Goal: Task Accomplishment & Management: Manage account settings

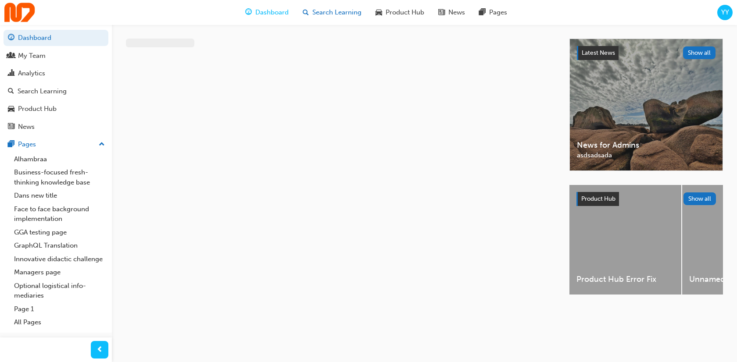
click at [326, 18] on div "Search Learning" at bounding box center [332, 13] width 73 height 18
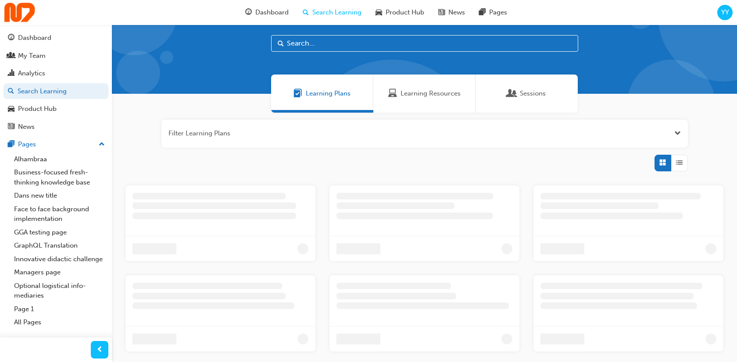
scroll to position [21, 0]
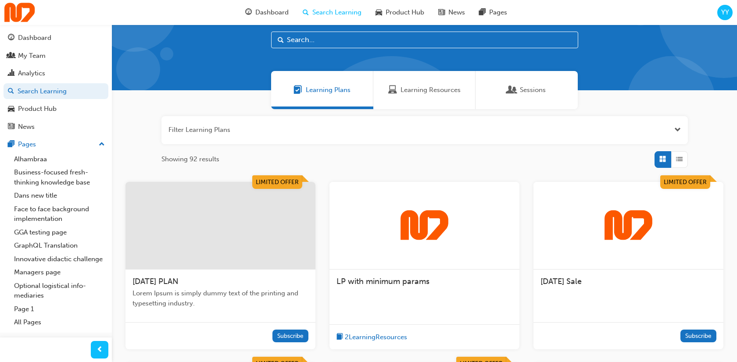
click at [263, 204] on div at bounding box center [220, 226] width 190 height 88
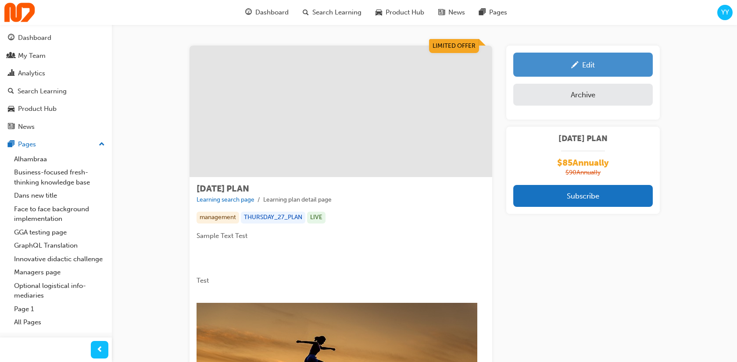
click at [589, 67] on div "Edit" at bounding box center [588, 65] width 13 height 9
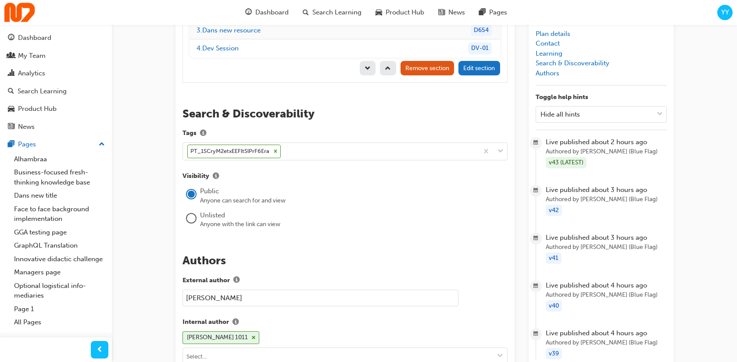
scroll to position [1384, 0]
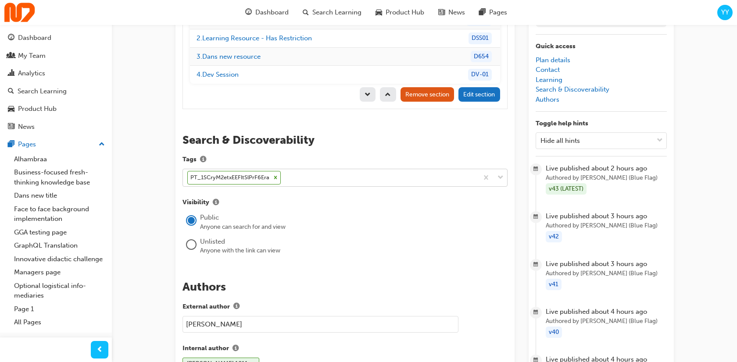
click at [275, 175] on icon at bounding box center [275, 178] width 6 height 6
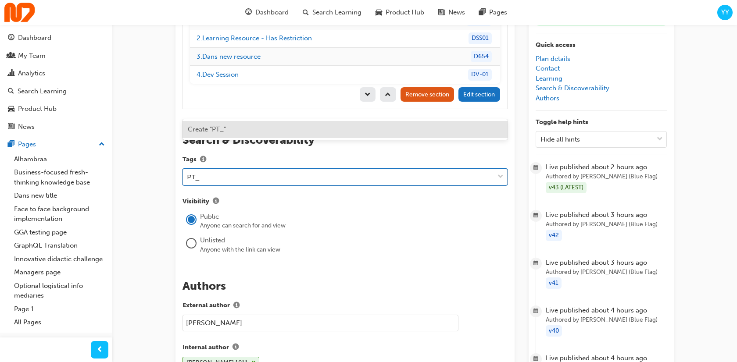
paste input "promo_1SCryM2etxEEFltSlPrF6Era"
type input "PT_1SCryM2etxEEFltSlPrF6Era"
click at [264, 123] on div "Create "PT_1SCryM2etxEEFltSlPrF6Era"" at bounding box center [344, 129] width 325 height 17
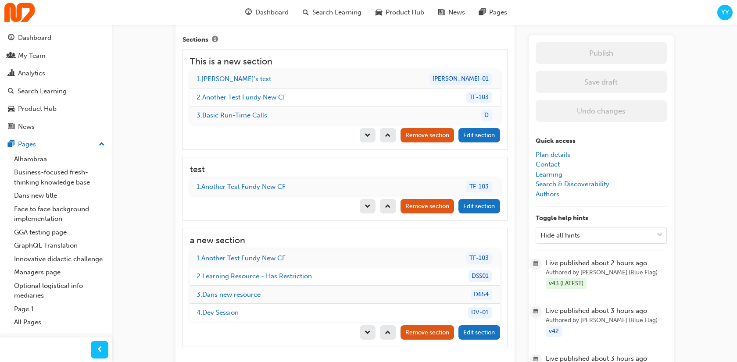
scroll to position [1119, 0]
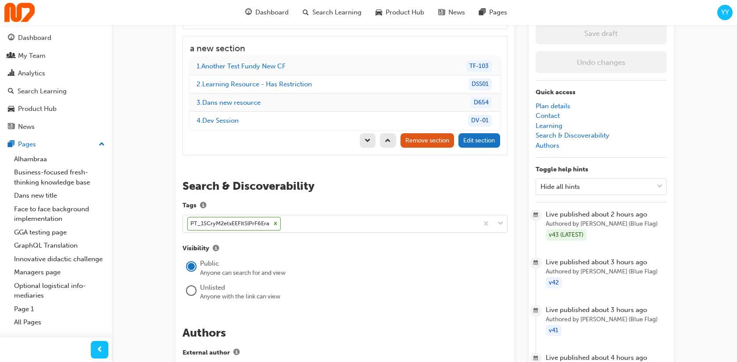
scroll to position [1355, 0]
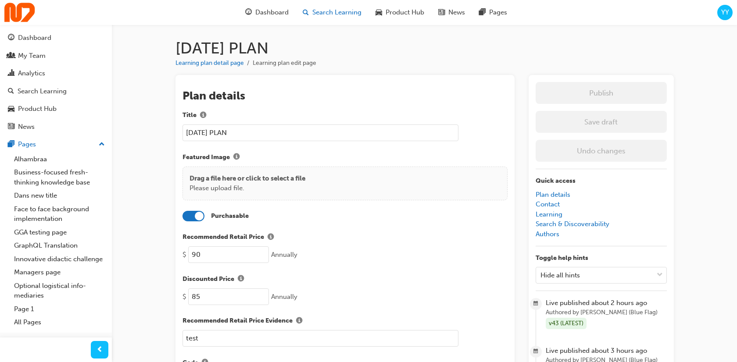
click at [333, 11] on span "Search Learning" at bounding box center [336, 12] width 49 height 10
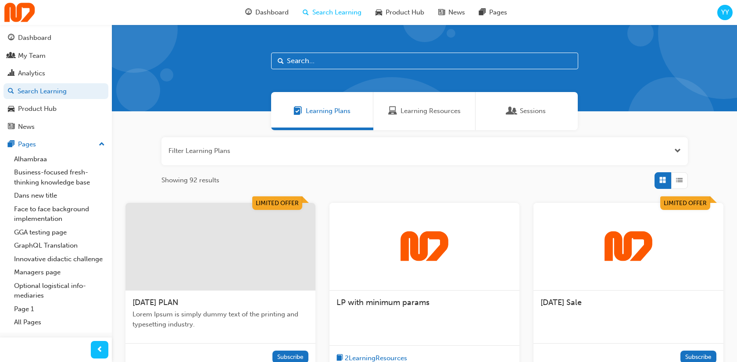
click at [244, 239] on div at bounding box center [220, 247] width 190 height 88
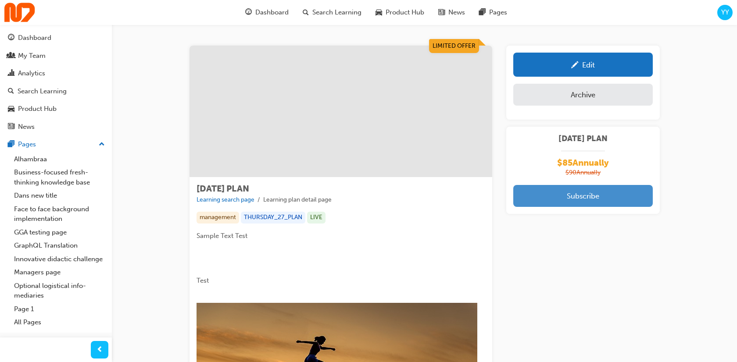
click at [587, 196] on button "Subscribe" at bounding box center [582, 196] width 139 height 22
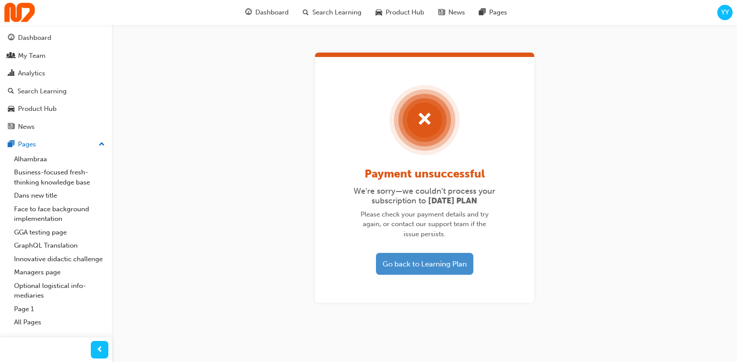
click at [418, 269] on button "Go back to Learning Plan" at bounding box center [424, 264] width 97 height 22
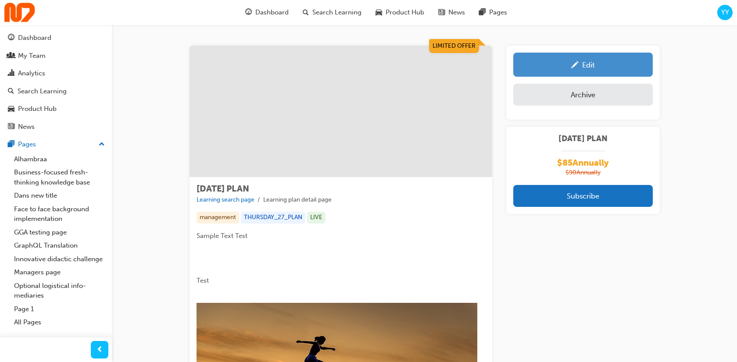
click at [583, 64] on div "Edit" at bounding box center [588, 65] width 13 height 9
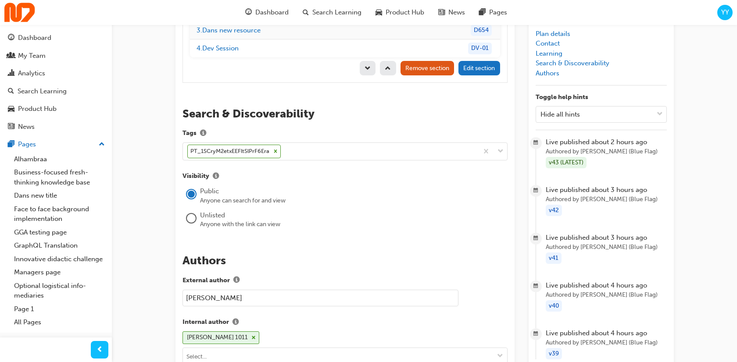
scroll to position [1404, 0]
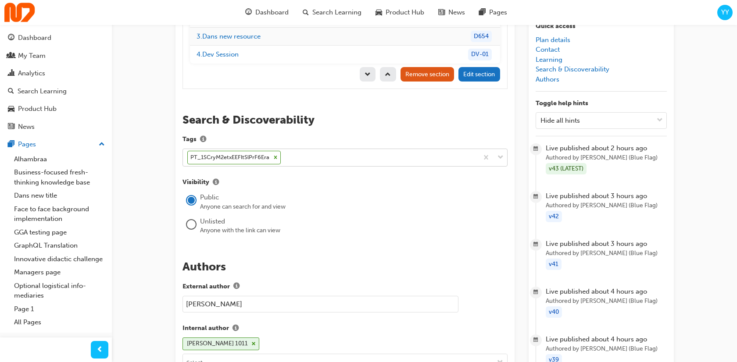
click at [371, 149] on div "PT_1SCryM2etxEEFltSlPrF6Era" at bounding box center [330, 157] width 295 height 17
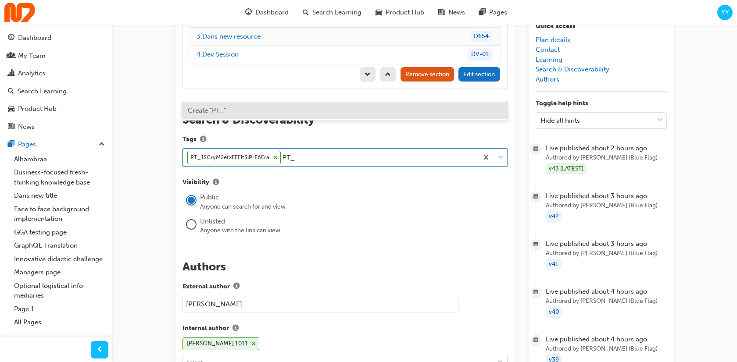
paste input "promo_1SCv7N2etxEEFltSCquk0IPM"
type input "PT_1SCv7N2etxEEFltSCquk0IPM"
click at [332, 105] on div "Create "PT_1SCv7N2etxEEFltSCquk0IPM"" at bounding box center [344, 110] width 325 height 17
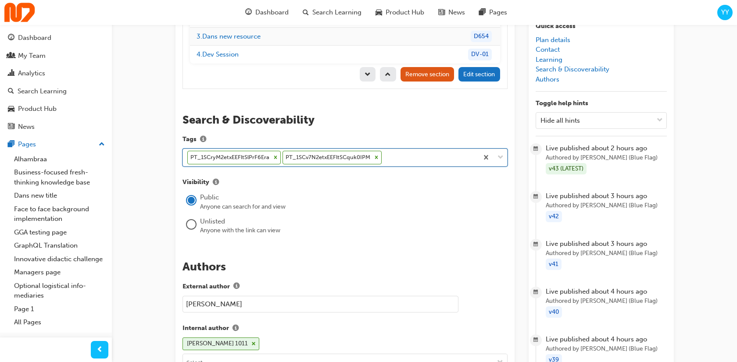
click at [275, 156] on icon at bounding box center [275, 157] width 3 height 3
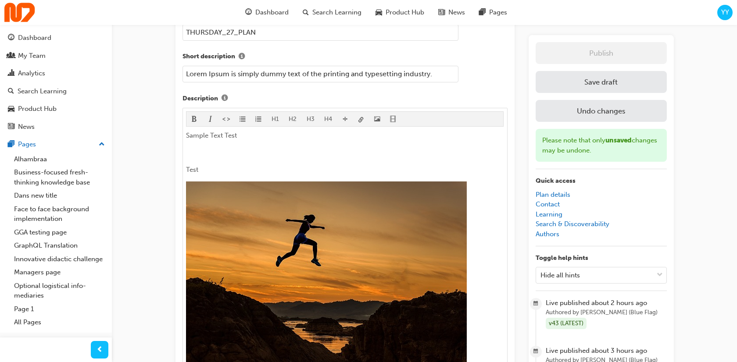
scroll to position [259, 0]
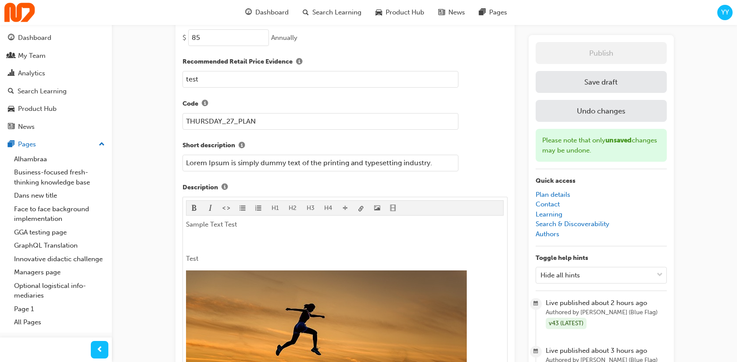
click at [596, 84] on button "Save draft" at bounding box center [601, 82] width 131 height 22
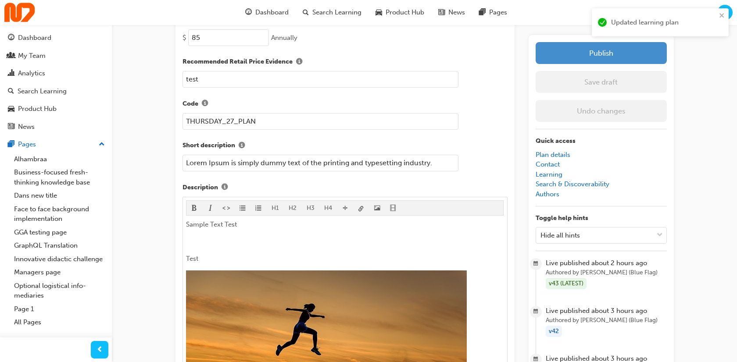
click at [609, 55] on button "Publish" at bounding box center [601, 53] width 131 height 22
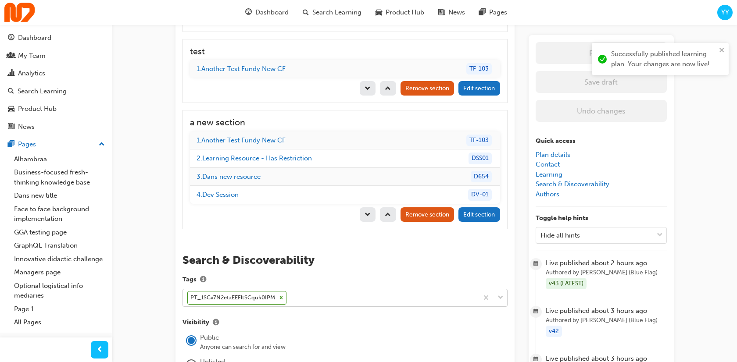
scroll to position [1302, 0]
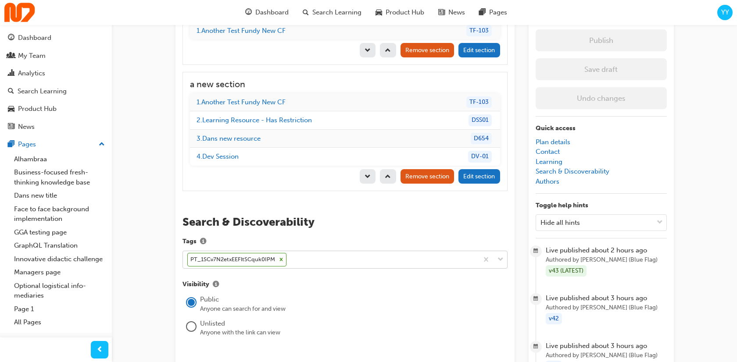
click at [549, 167] on li "Search & Discoverability" at bounding box center [601, 172] width 131 height 10
click at [555, 168] on link "Search & Discoverability" at bounding box center [573, 172] width 74 height 8
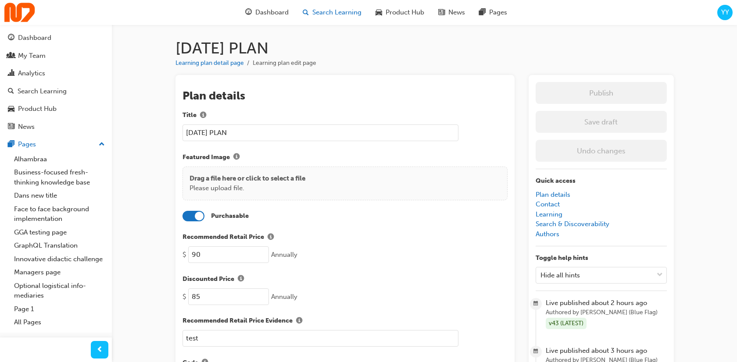
click at [325, 14] on span "Search Learning" at bounding box center [336, 12] width 49 height 10
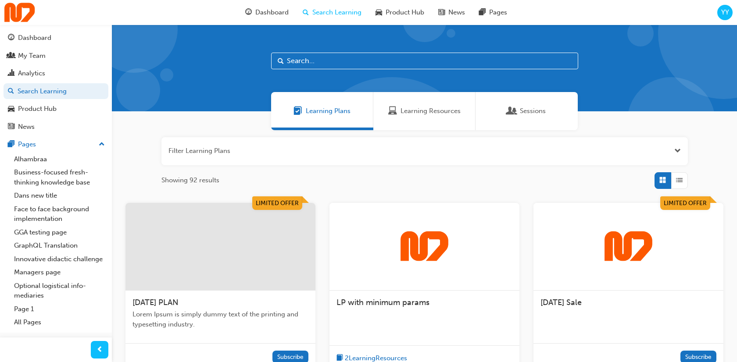
scroll to position [25, 0]
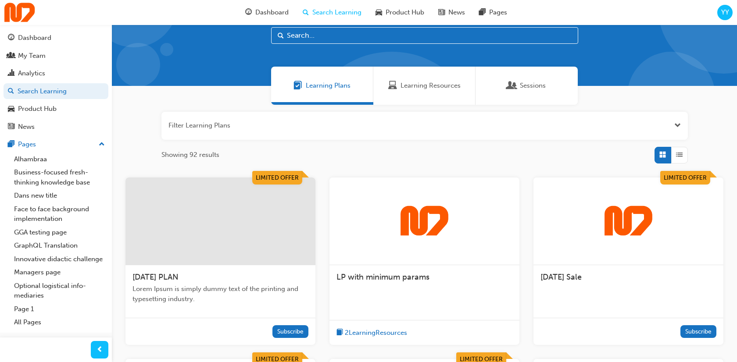
click at [266, 211] on div at bounding box center [220, 222] width 190 height 88
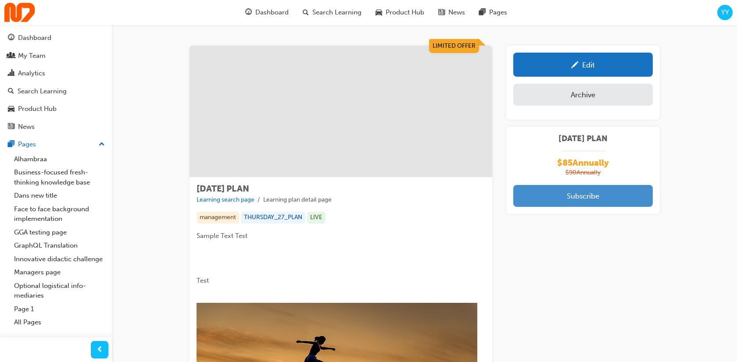
click at [570, 193] on button "Subscribe" at bounding box center [582, 196] width 139 height 22
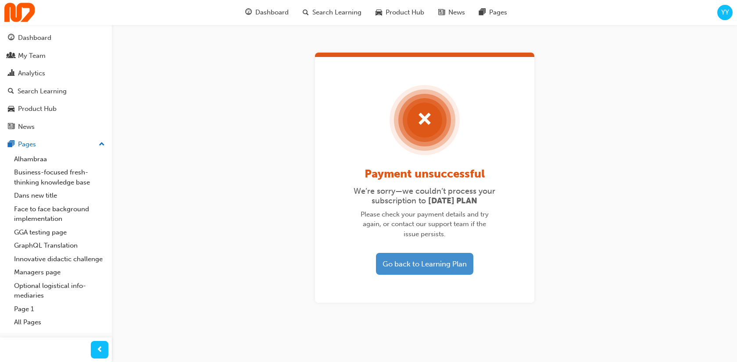
click at [421, 261] on button "Go back to Learning Plan" at bounding box center [424, 264] width 97 height 22
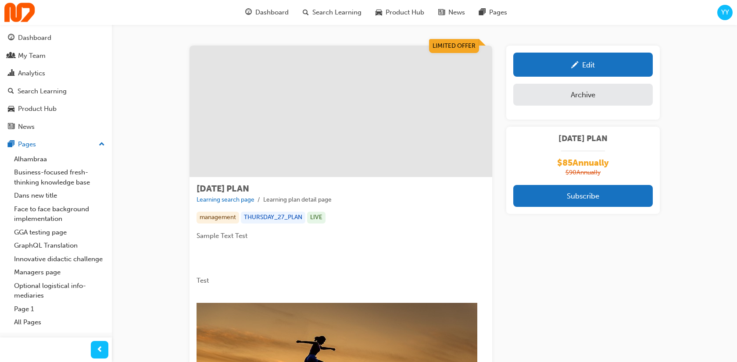
scroll to position [17, 0]
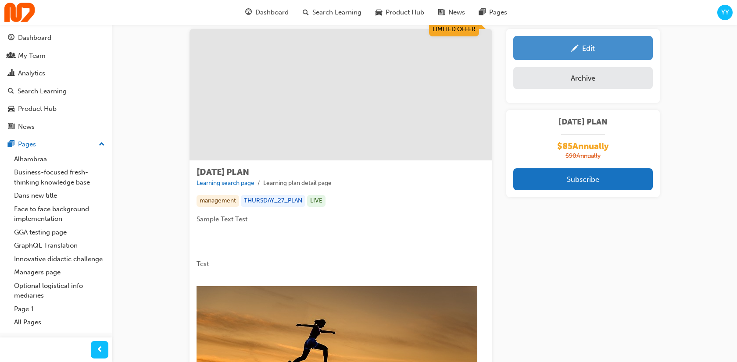
click at [597, 53] on div "Edit" at bounding box center [583, 48] width 126 height 11
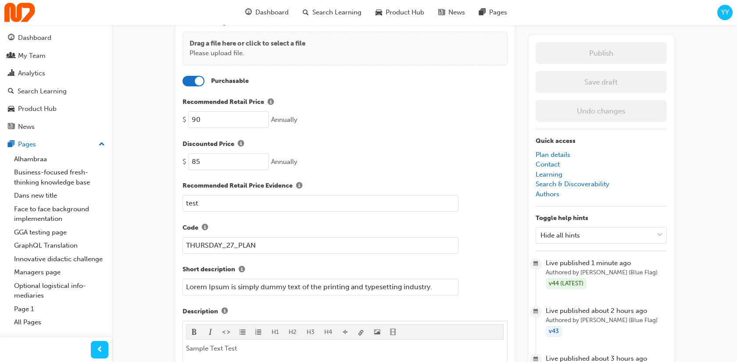
scroll to position [266, 0]
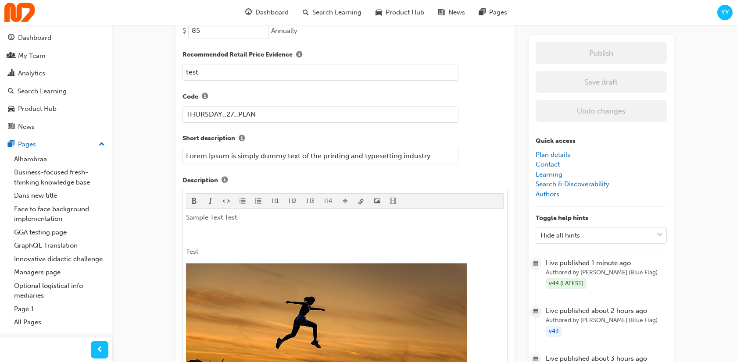
click at [596, 184] on link "Search & Discoverability" at bounding box center [573, 184] width 74 height 8
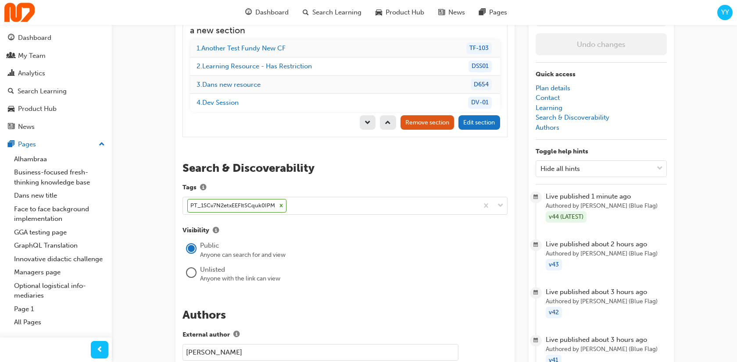
scroll to position [1356, 0]
click at [303, 198] on div "PT_1SCv7N2etxEEFltSCquk0IPM" at bounding box center [330, 206] width 295 height 17
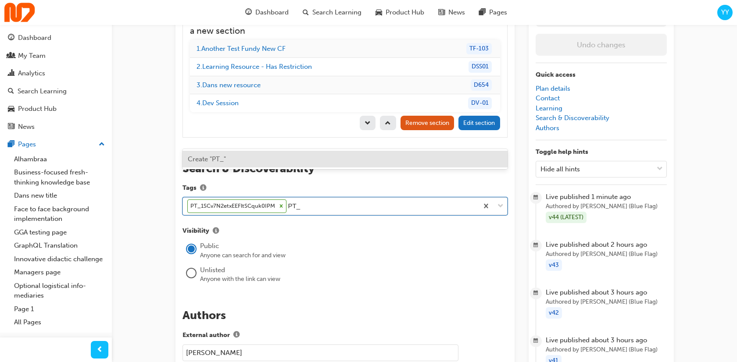
paste input "promo_1SCvAP2etxEEFltSJhpRDqei"
type input "PT_1SCvAP2etxEEFltSJhpRDqei"
click at [300, 152] on div "Create "PT_1SCvAP2etxEEFltSJhpRDqei"" at bounding box center [344, 159] width 325 height 17
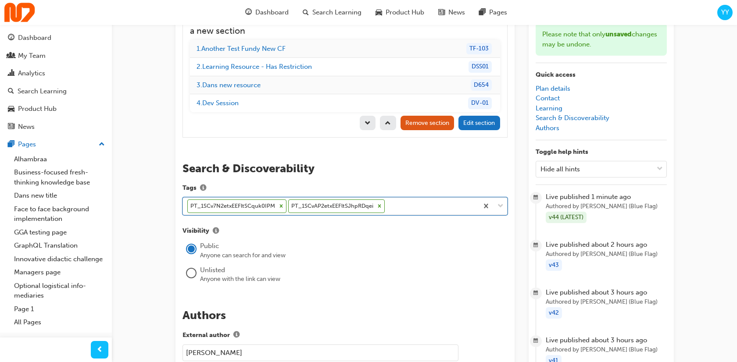
click at [280, 205] on icon at bounding box center [280, 206] width 3 height 3
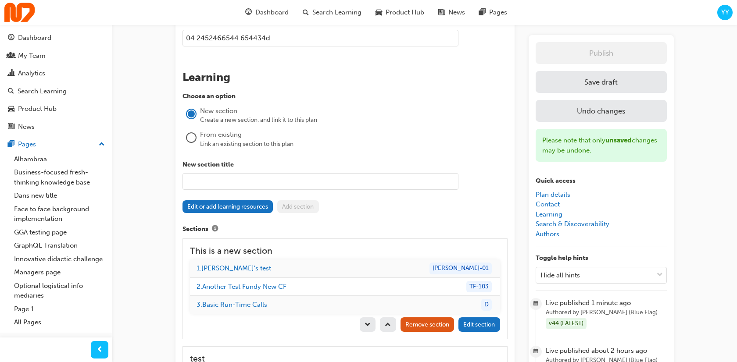
scroll to position [916, 0]
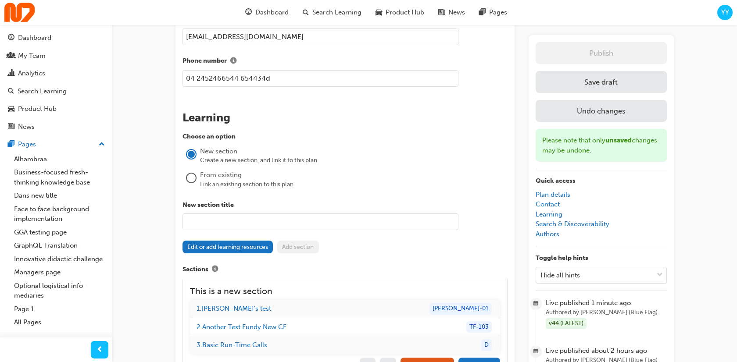
click at [607, 75] on button "Save draft" at bounding box center [601, 82] width 131 height 22
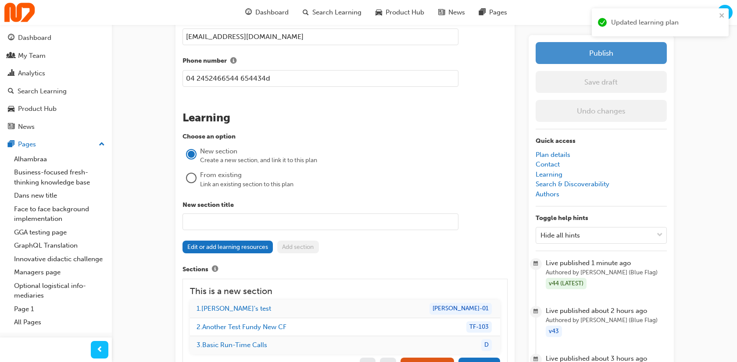
click at [609, 57] on button "Publish" at bounding box center [601, 53] width 131 height 22
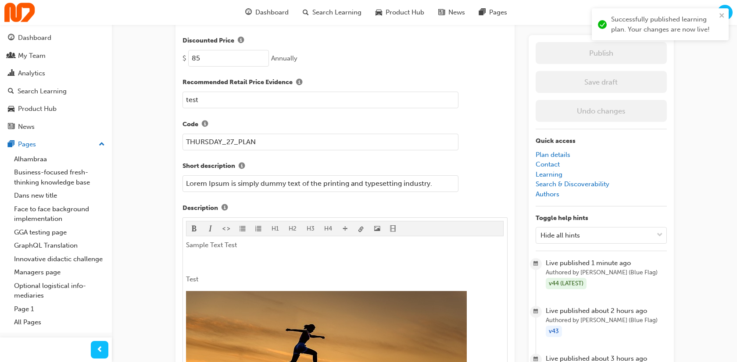
scroll to position [0, 0]
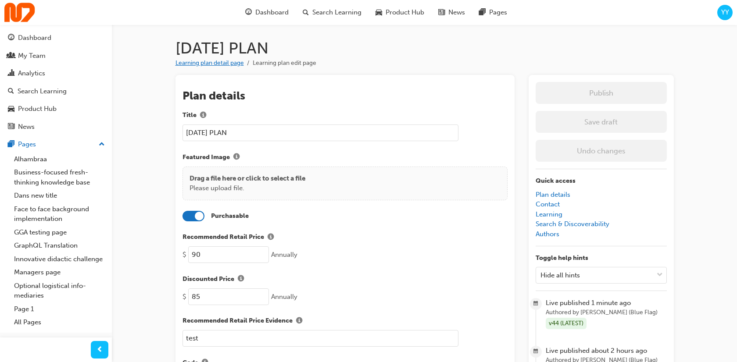
click at [224, 62] on link "Learning plan detail page" at bounding box center [209, 62] width 68 height 7
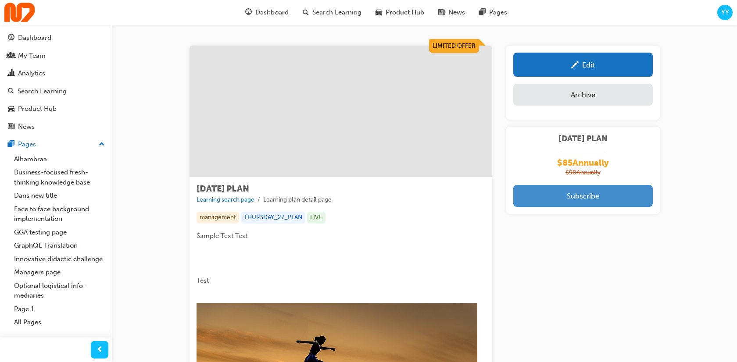
click at [577, 191] on button "Subscribe" at bounding box center [582, 196] width 139 height 22
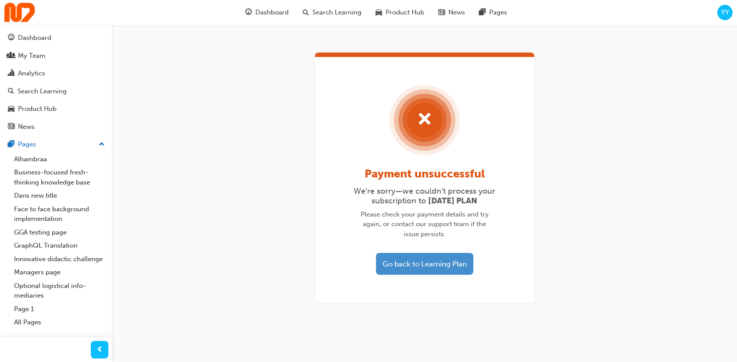
click at [447, 263] on button "Go back to Learning Plan" at bounding box center [424, 264] width 97 height 22
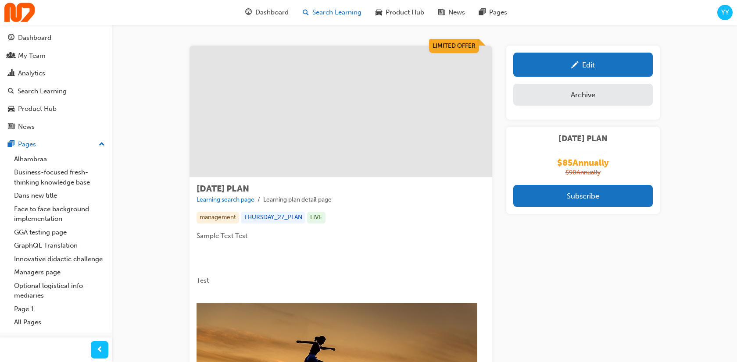
click at [321, 12] on span "Search Learning" at bounding box center [336, 12] width 49 height 10
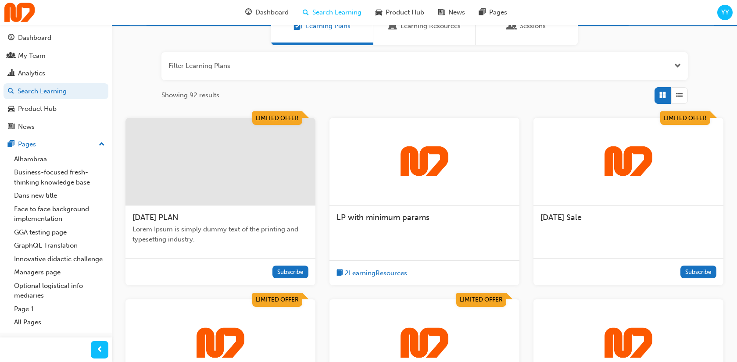
scroll to position [99, 0]
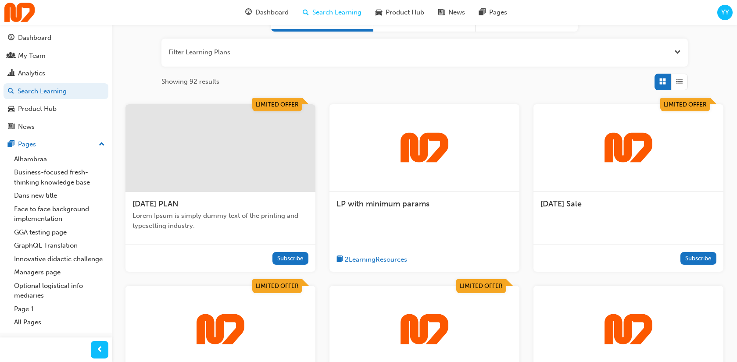
click at [273, 218] on span "Lorem Ipsum is simply dummy text of the printing and typesetting industry." at bounding box center [220, 221] width 176 height 20
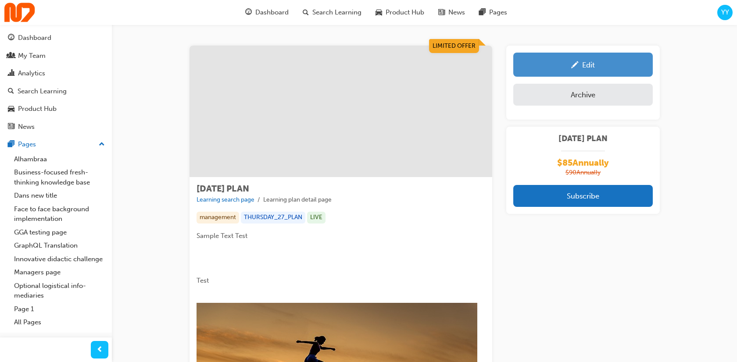
click at [591, 68] on div "Edit" at bounding box center [588, 65] width 13 height 9
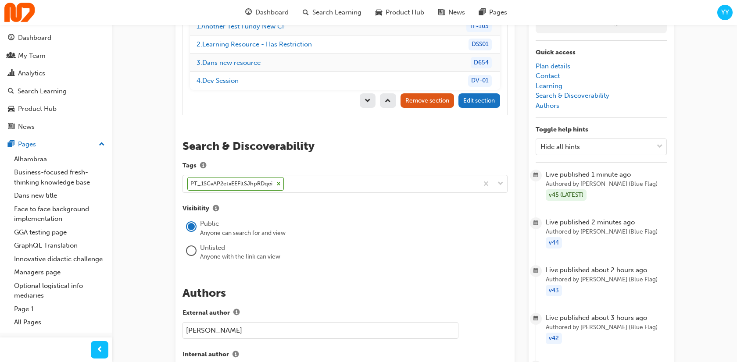
scroll to position [1358, 0]
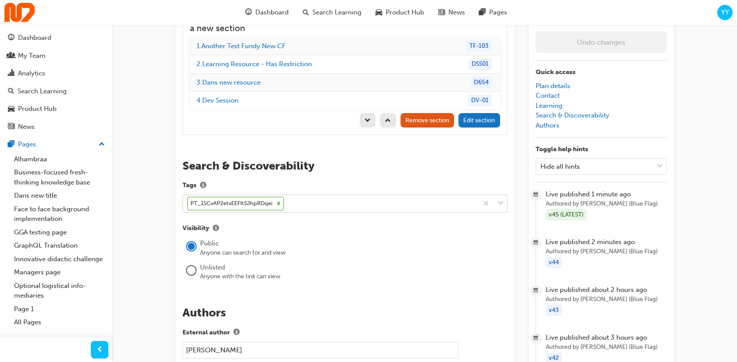
click at [279, 202] on icon at bounding box center [278, 203] width 3 height 3
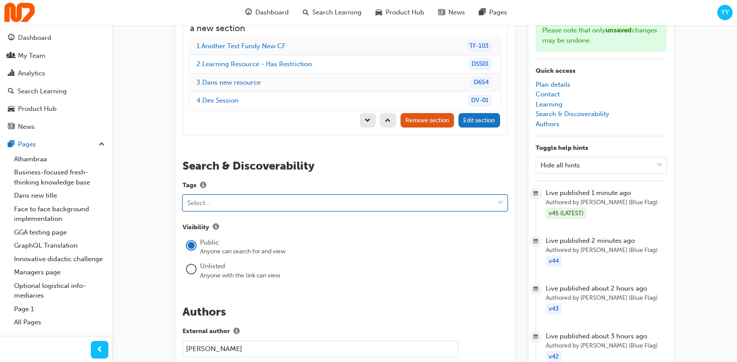
click at [292, 196] on div "Select..." at bounding box center [338, 203] width 311 height 15
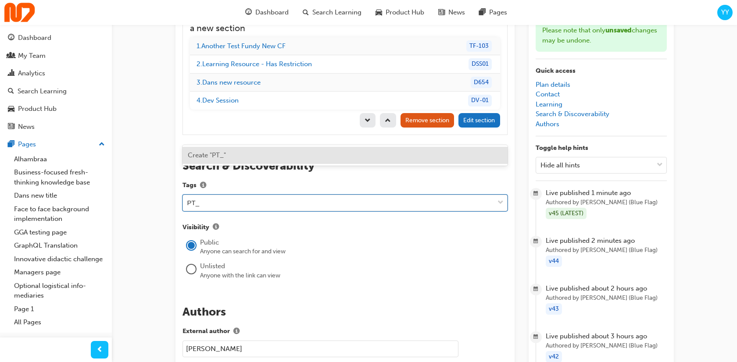
paste input "promo_1SCv8f2etxEEFltSZYTUcQwe"
type input "PT_1SCv8f2etxEEFltSZYTUcQwe"
click at [293, 150] on div "Create "PT_1SCv8f2etxEEFltSZYTUcQwe"" at bounding box center [344, 155] width 325 height 17
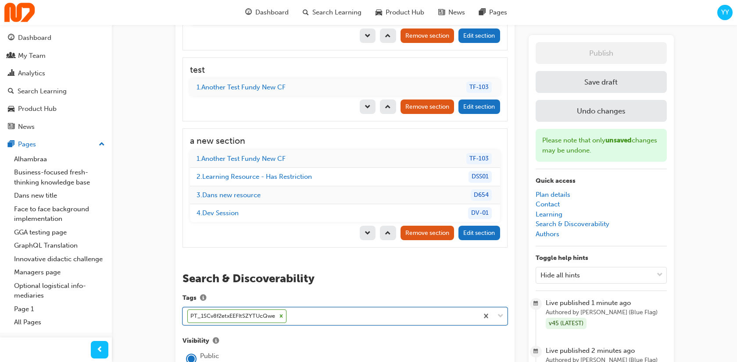
scroll to position [1113, 0]
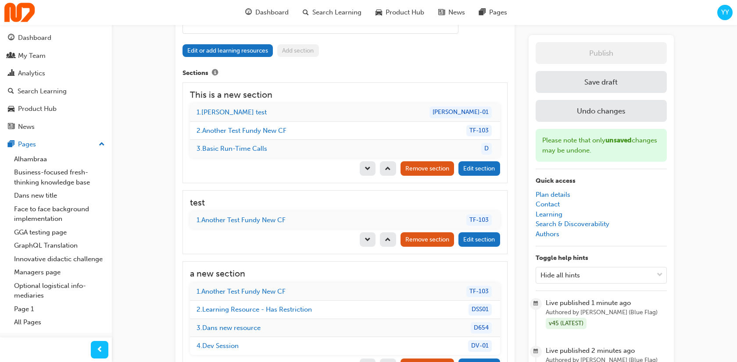
click at [574, 77] on button "Save draft" at bounding box center [601, 82] width 131 height 22
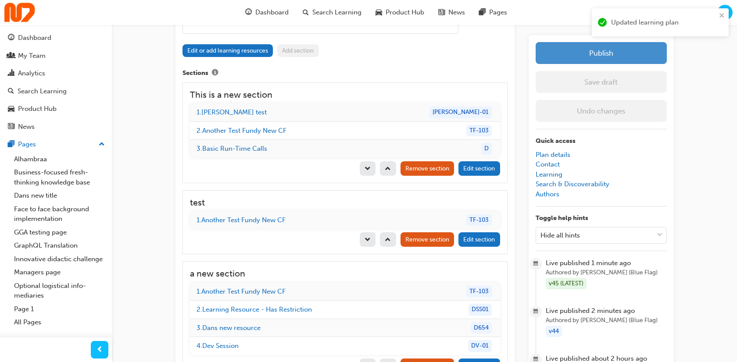
click at [615, 58] on button "Publish" at bounding box center [601, 53] width 131 height 22
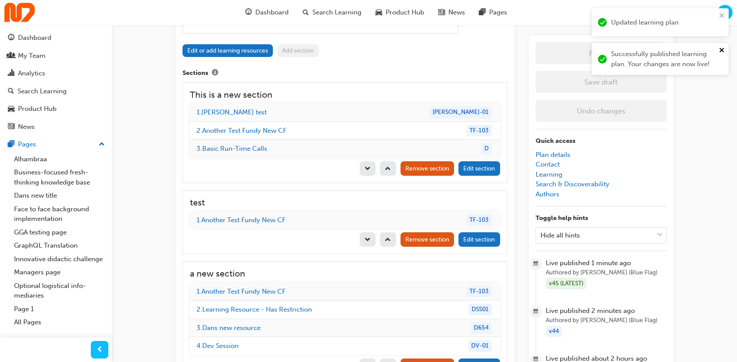
click at [722, 50] on icon "close" at bounding box center [721, 50] width 4 height 4
click at [721, 14] on icon "close" at bounding box center [722, 15] width 6 height 7
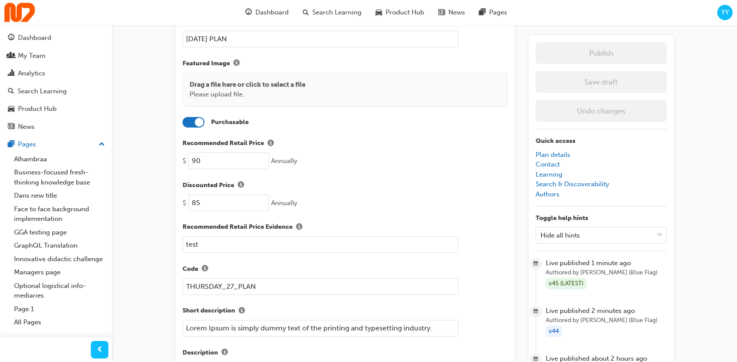
scroll to position [0, 0]
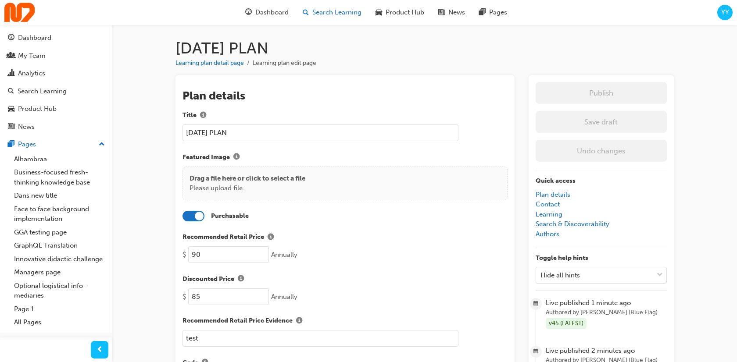
click at [341, 14] on span "Search Learning" at bounding box center [336, 12] width 49 height 10
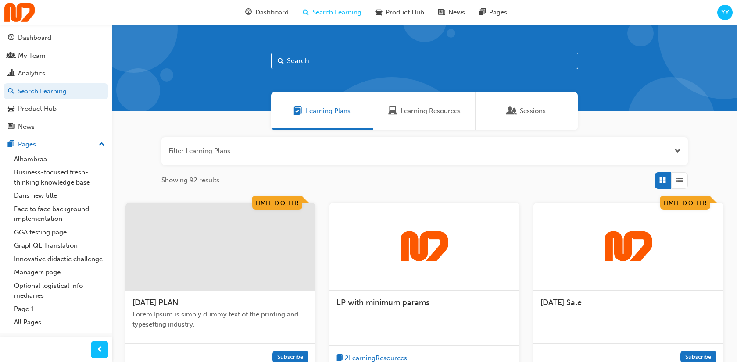
click at [270, 230] on div at bounding box center [220, 247] width 190 height 88
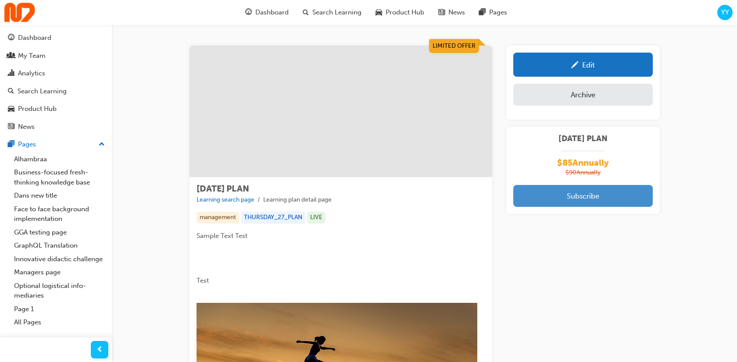
click at [586, 202] on button "Subscribe" at bounding box center [582, 196] width 139 height 22
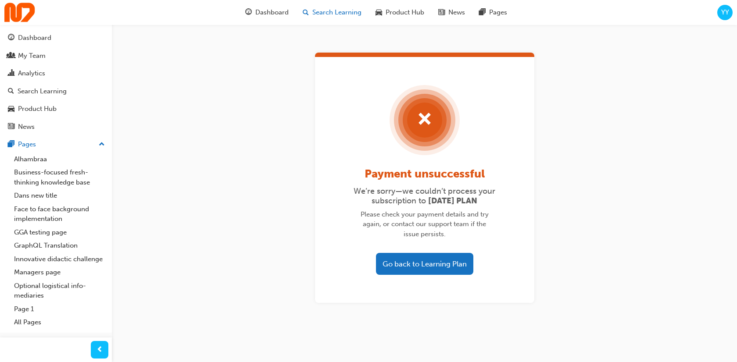
click at [329, 10] on span "Search Learning" at bounding box center [336, 12] width 49 height 10
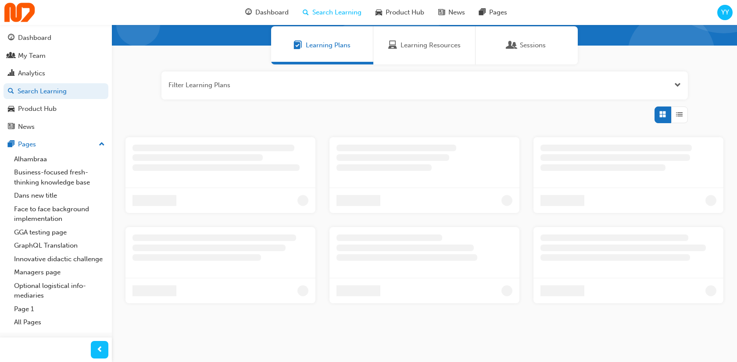
scroll to position [71, 0]
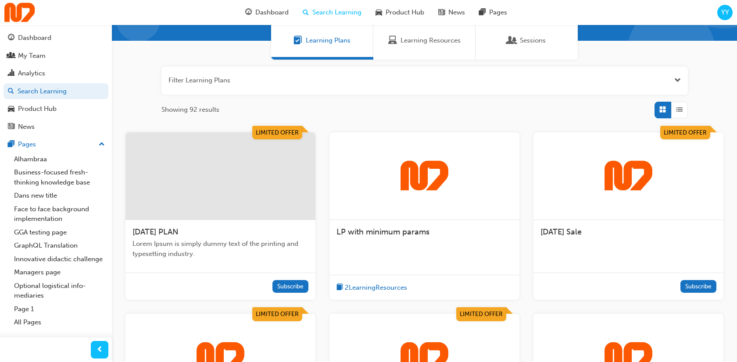
click at [266, 200] on div at bounding box center [220, 176] width 190 height 88
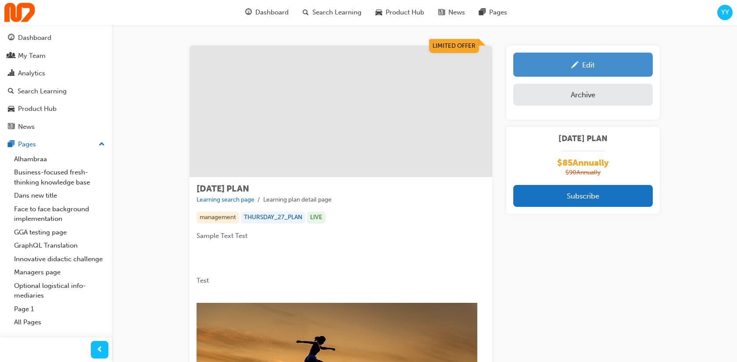
click at [599, 70] on div "Edit" at bounding box center [583, 64] width 126 height 11
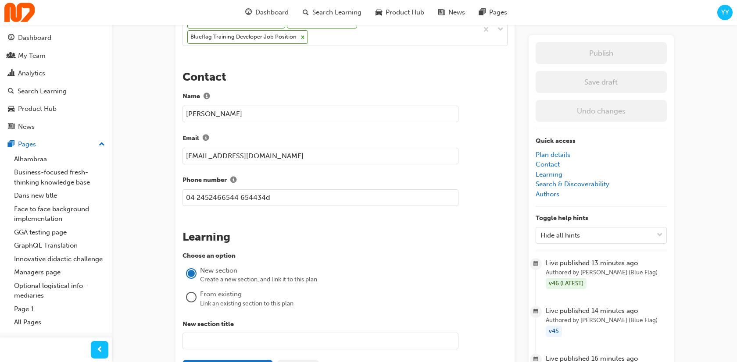
scroll to position [915, 0]
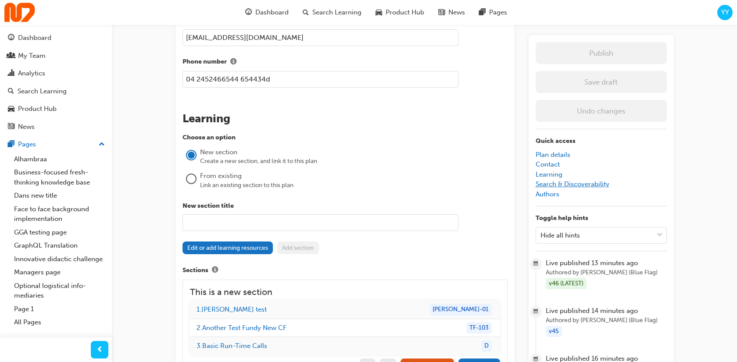
click at [568, 182] on link "Search & Discoverability" at bounding box center [573, 184] width 74 height 8
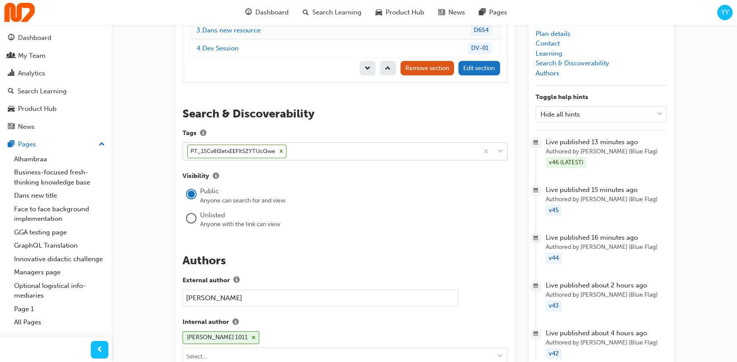
click at [282, 148] on icon at bounding box center [281, 151] width 6 height 6
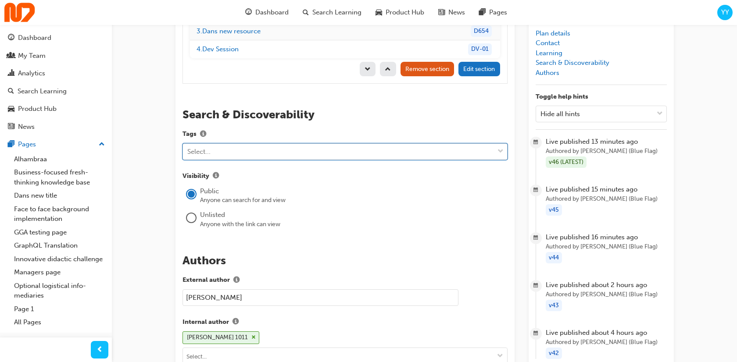
click at [254, 144] on div "Select..." at bounding box center [338, 151] width 311 height 15
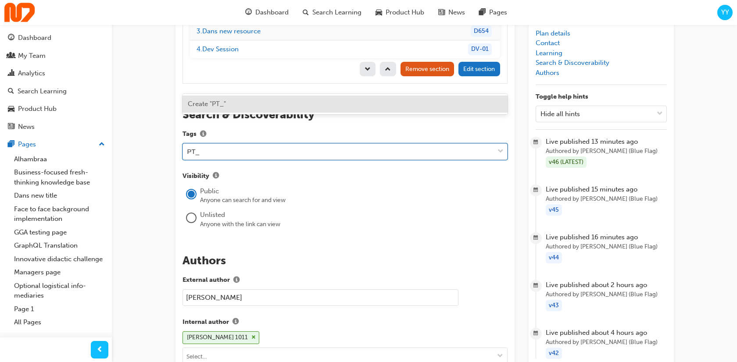
paste input "promo_1SCvAP2etxEEFltSJhpRDqei"
type input "PT_1SCvAP2etxEEFltSJhpRDqei"
click at [294, 102] on span "Create "PT_1SCvAP2etxEEFltSJhpRDqei"" at bounding box center [249, 104] width 123 height 8
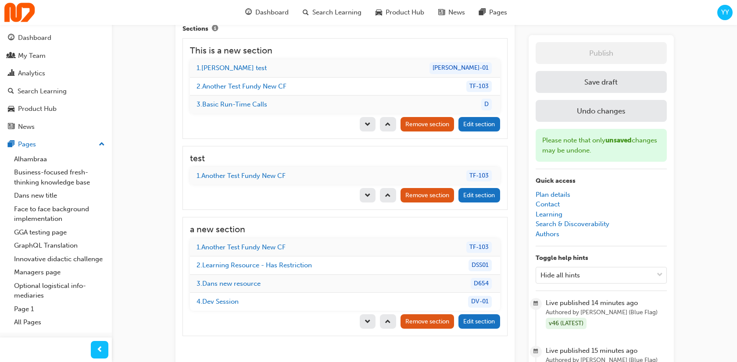
scroll to position [1180, 0]
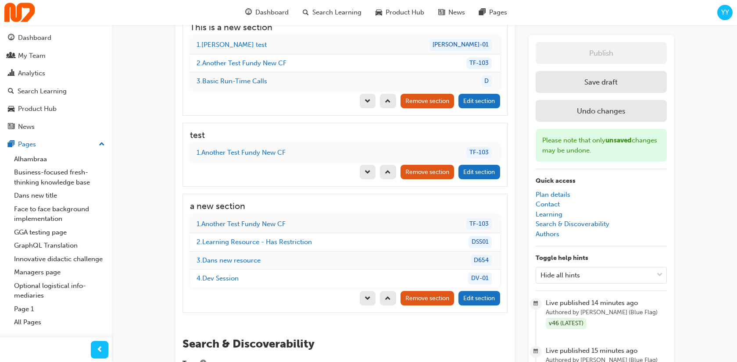
click at [571, 79] on button "Save draft" at bounding box center [601, 82] width 131 height 22
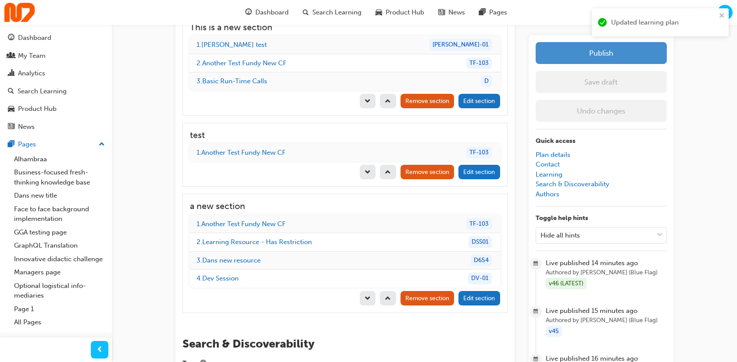
click at [611, 53] on button "Publish" at bounding box center [601, 53] width 131 height 22
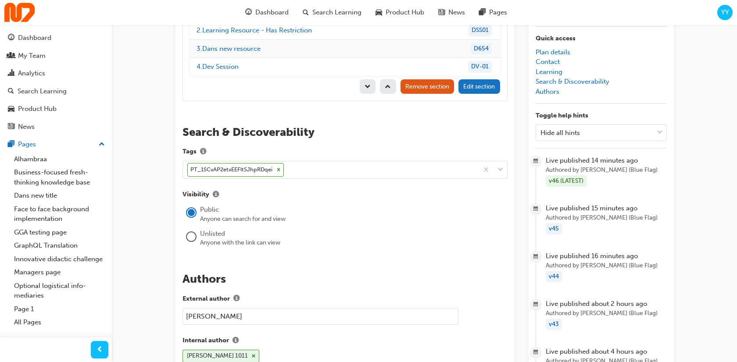
scroll to position [1389, 0]
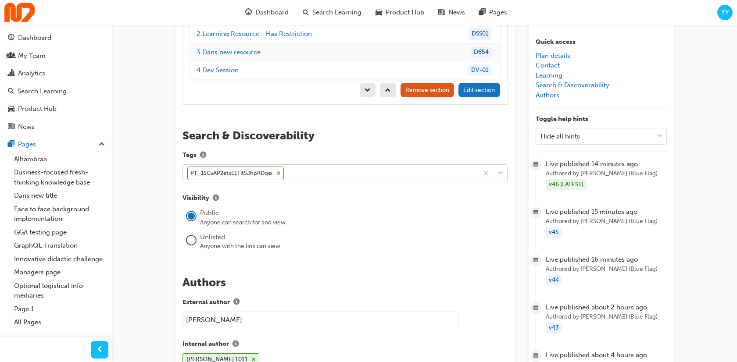
click at [260, 167] on div "PT_1SCvAP2etxEEFltSJhpRDqei" at bounding box center [231, 173] width 86 height 13
click at [361, 129] on div "Search & Discoverability Tags option Create "PT_1SCvAP2etxEEFltSJhpRDqei", sele…" at bounding box center [344, 190] width 325 height 123
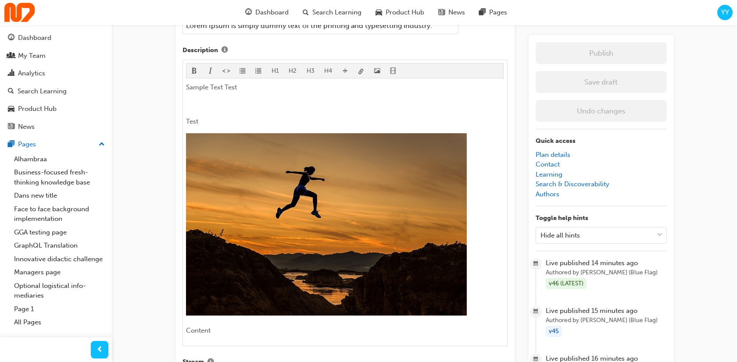
scroll to position [264, 0]
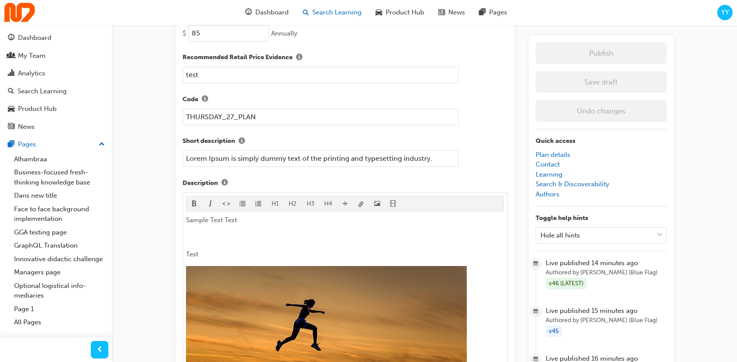
click at [320, 16] on span "Search Learning" at bounding box center [336, 12] width 49 height 10
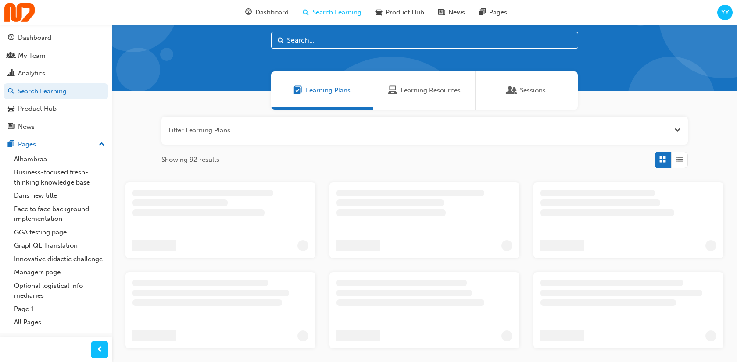
scroll to position [24, 0]
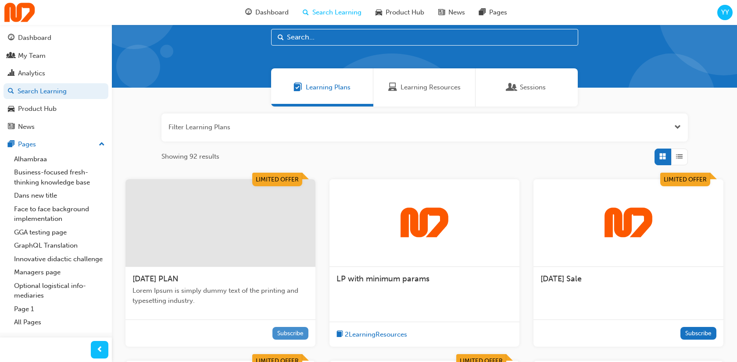
click at [288, 332] on button "Subscribe" at bounding box center [290, 333] width 36 height 13
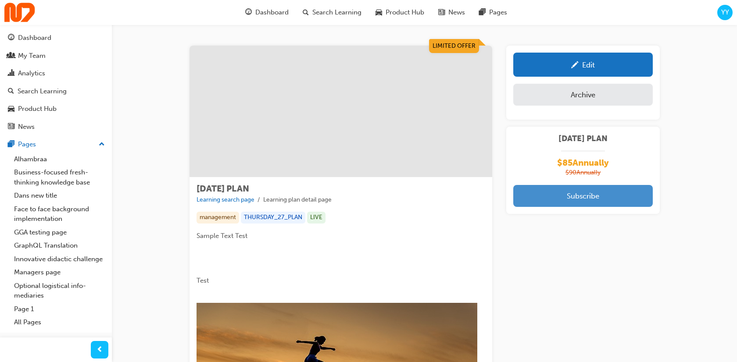
click at [596, 194] on button "Subscribe" at bounding box center [582, 196] width 139 height 22
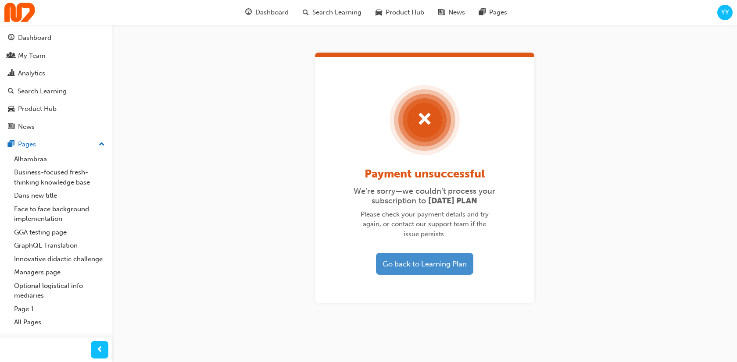
click at [420, 265] on button "Go back to Learning Plan" at bounding box center [424, 264] width 97 height 22
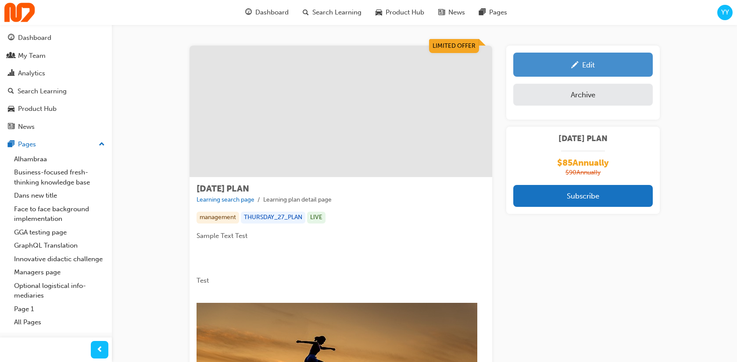
click at [595, 67] on div "Edit" at bounding box center [583, 64] width 126 height 11
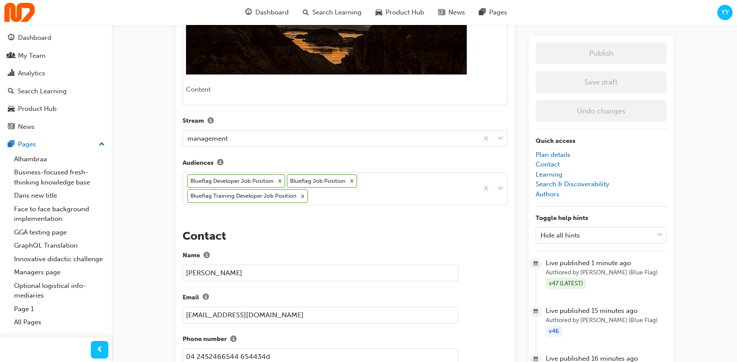
scroll to position [724, 0]
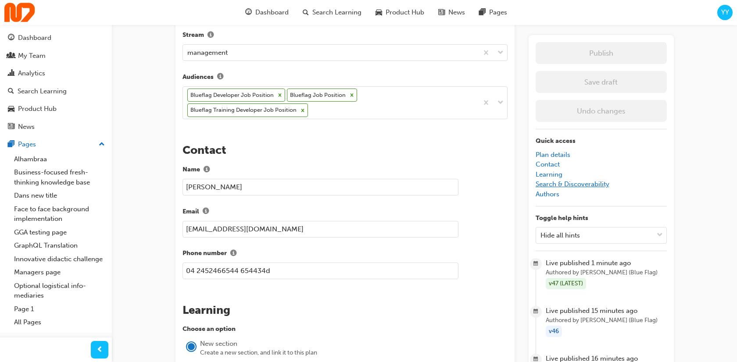
click at [599, 186] on link "Search & Discoverability" at bounding box center [573, 184] width 74 height 8
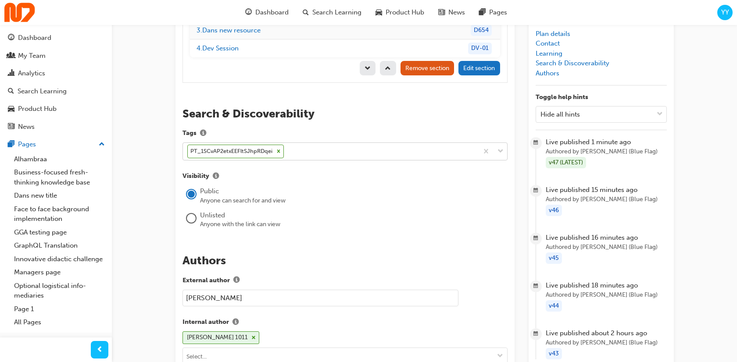
click at [277, 150] on icon at bounding box center [278, 151] width 3 height 3
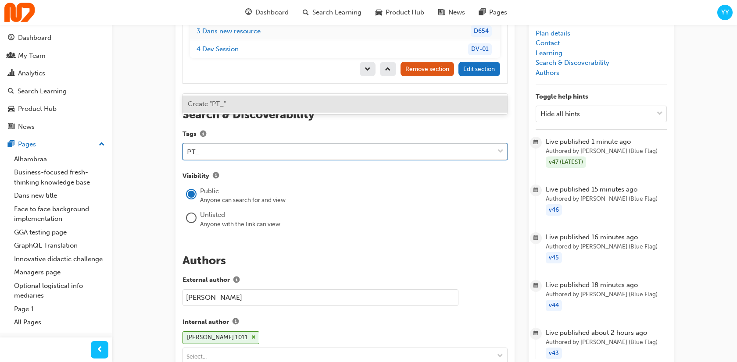
paste input "promo_1SCv7N2etxEEFltSCquk0IPM"
click at [219, 148] on input "PT_promo_1SCv7N2etxEEFltSCquk0IPM" at bounding box center [248, 151] width 123 height 7
type input "PT_1SCv7N2etxEEFltSCquk0IPM"
click at [278, 102] on span "Create "PT_1SCv7N2etxEEFltSCquk0IPM"" at bounding box center [250, 104] width 125 height 8
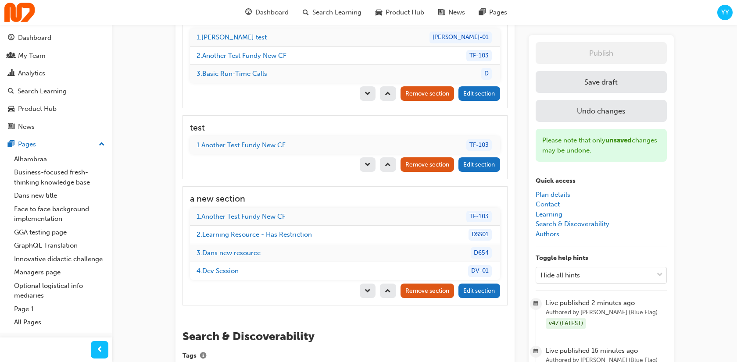
scroll to position [1188, 0]
click at [595, 78] on button "Save draft" at bounding box center [601, 82] width 131 height 22
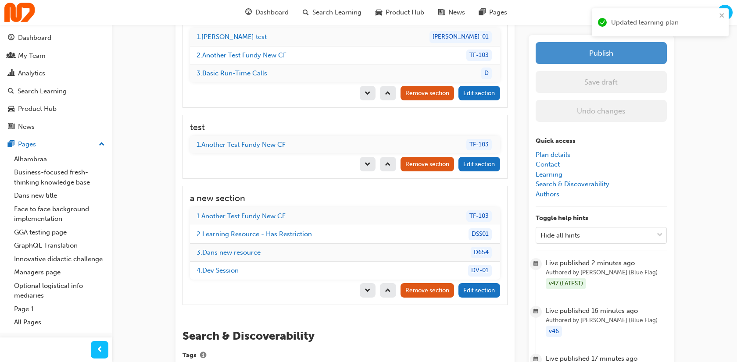
click at [602, 59] on button "Publish" at bounding box center [601, 53] width 131 height 22
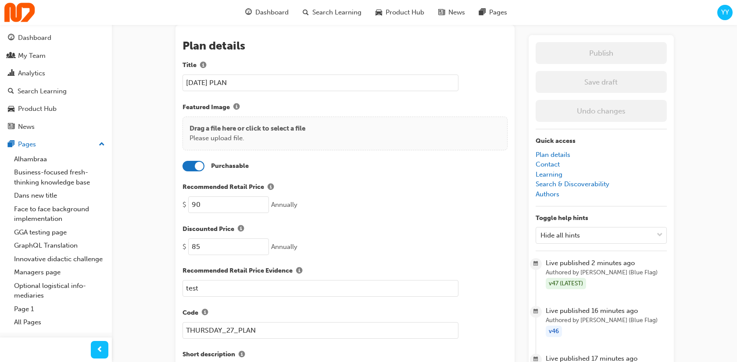
scroll to position [0, 0]
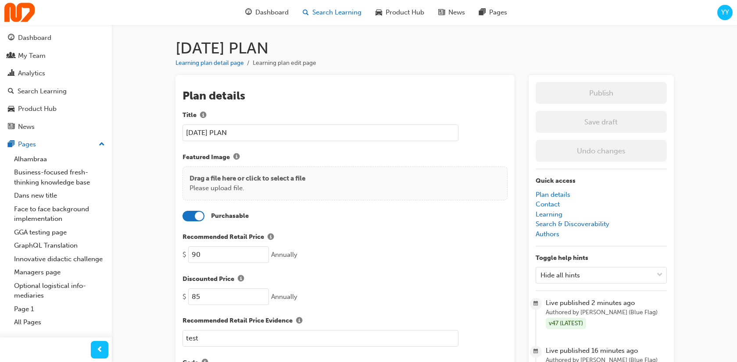
click at [327, 13] on span "Search Learning" at bounding box center [336, 12] width 49 height 10
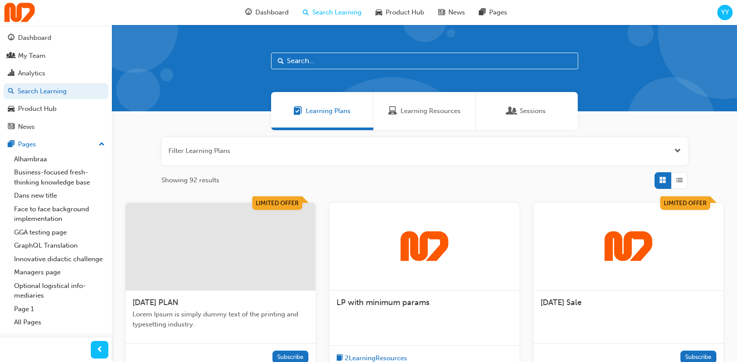
scroll to position [35, 0]
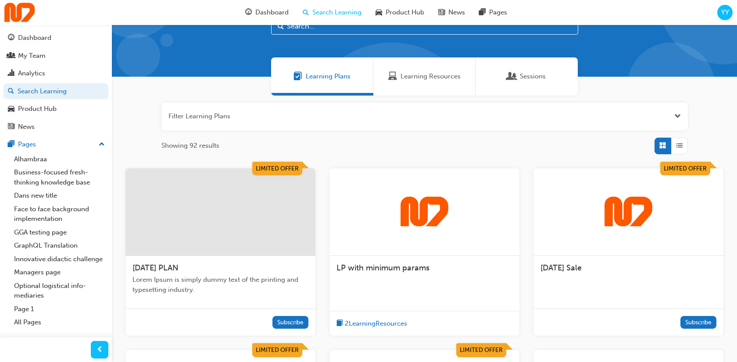
click at [279, 296] on div "TUESDAY PLAN Lorem Ipsum is simply dummy text of the printing and typesetting i…" at bounding box center [220, 282] width 190 height 53
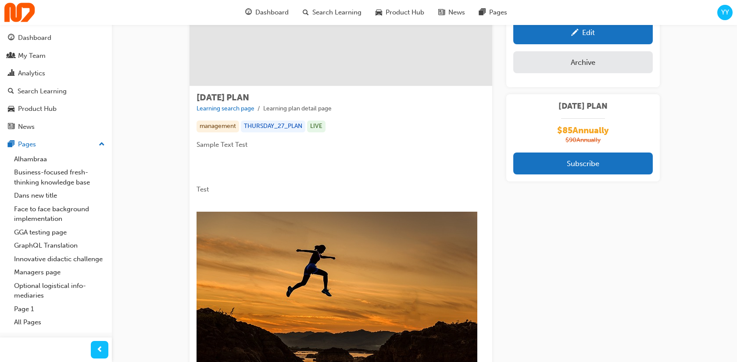
scroll to position [80, 0]
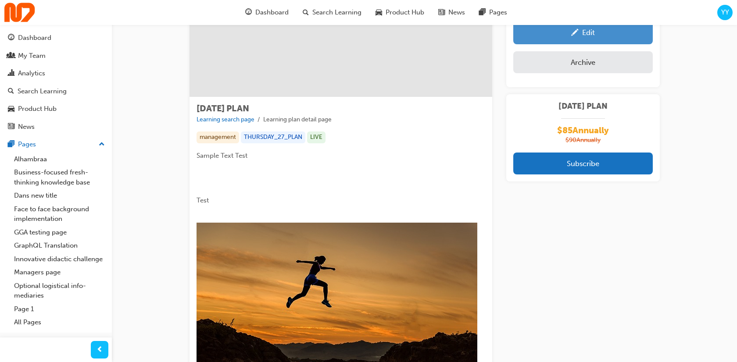
click at [569, 34] on div "Edit" at bounding box center [583, 32] width 126 height 11
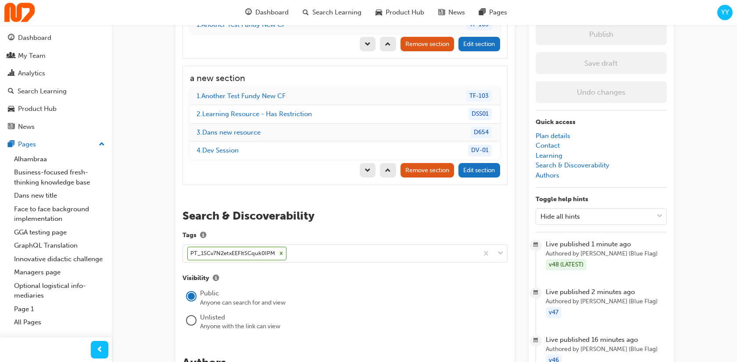
scroll to position [1271, 0]
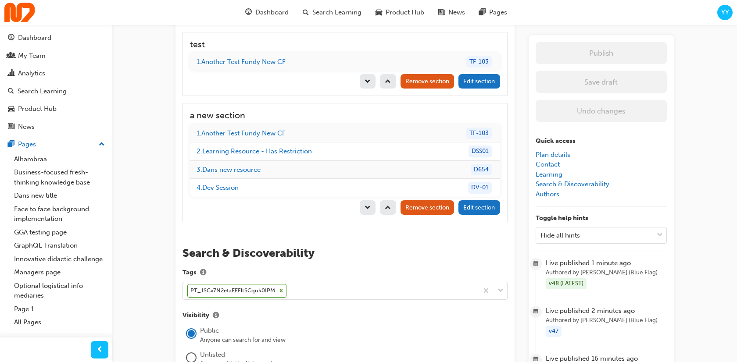
click at [571, 179] on li "Search & Discoverability" at bounding box center [601, 184] width 131 height 10
click at [564, 180] on link "Search & Discoverability" at bounding box center [573, 184] width 74 height 8
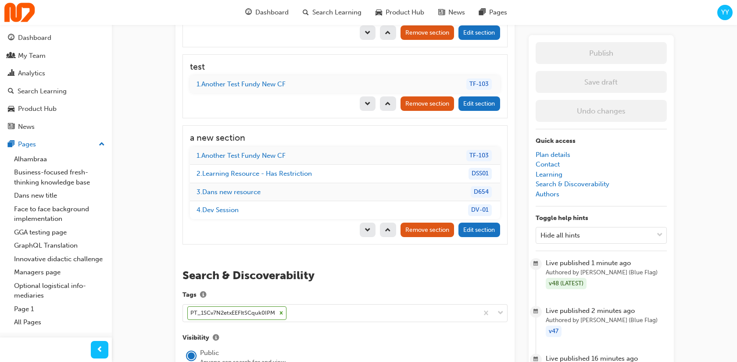
scroll to position [1237, 0]
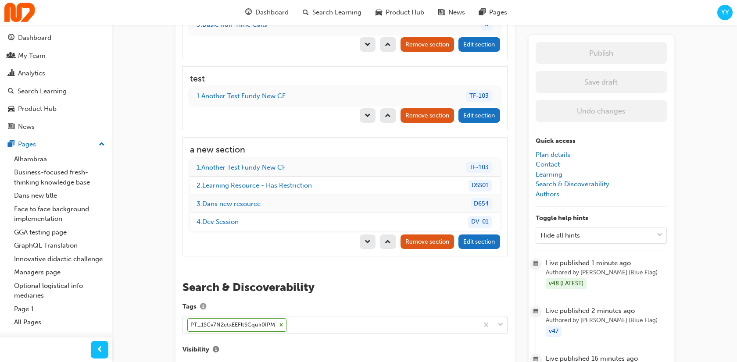
click at [203, 304] on span "info-icon" at bounding box center [203, 307] width 6 height 7
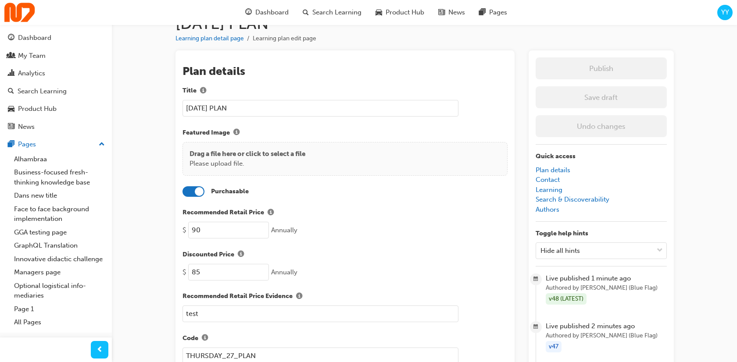
scroll to position [0, 0]
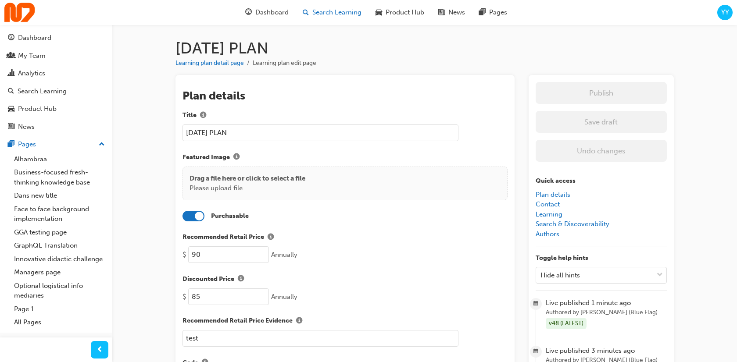
click at [350, 13] on span "Search Learning" at bounding box center [336, 12] width 49 height 10
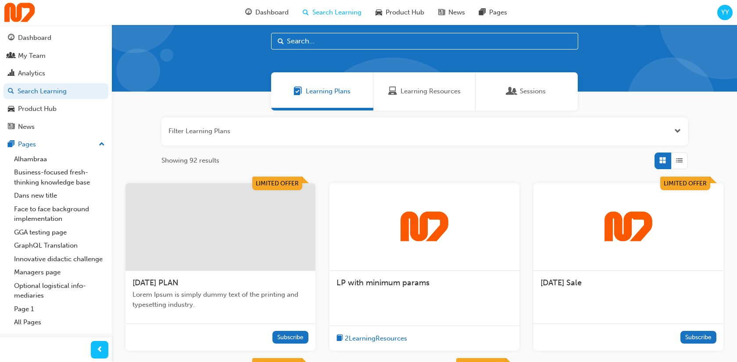
scroll to position [65, 0]
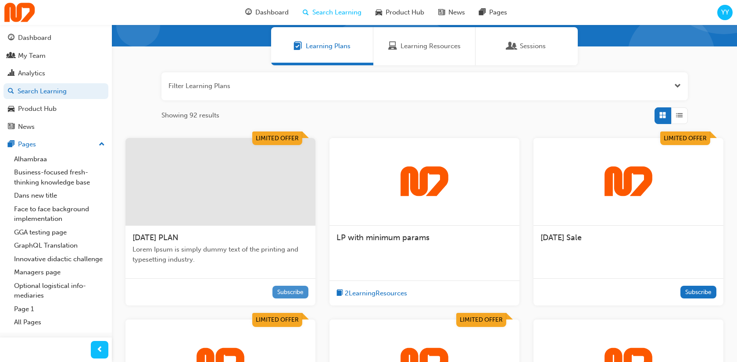
click at [287, 291] on button "Subscribe" at bounding box center [290, 292] width 36 height 13
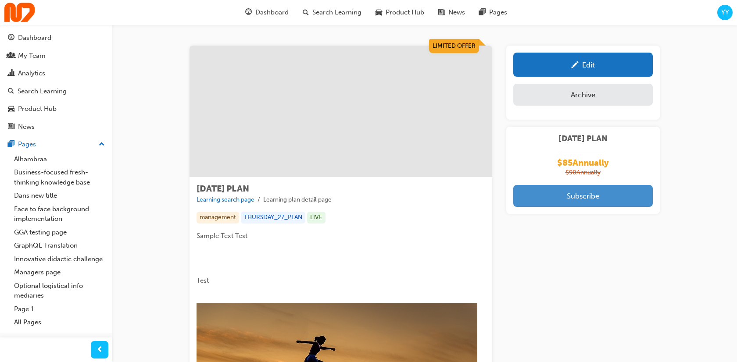
click at [590, 196] on button "Subscribe" at bounding box center [582, 196] width 139 height 22
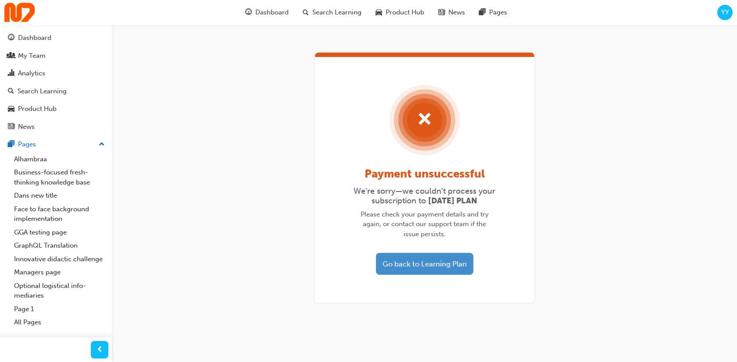
click at [427, 270] on button "Go back to Learning Plan" at bounding box center [424, 264] width 97 height 22
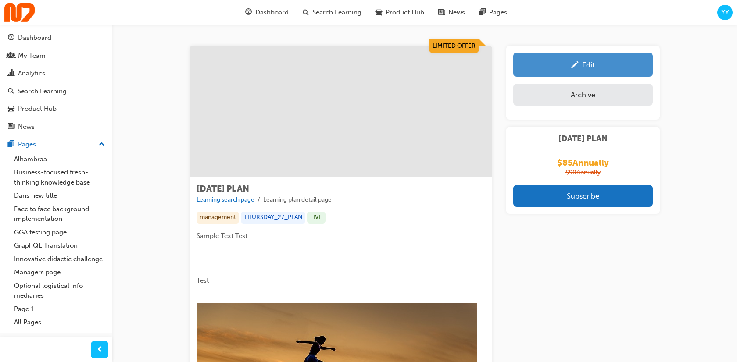
click at [590, 62] on div "Edit" at bounding box center [588, 65] width 13 height 9
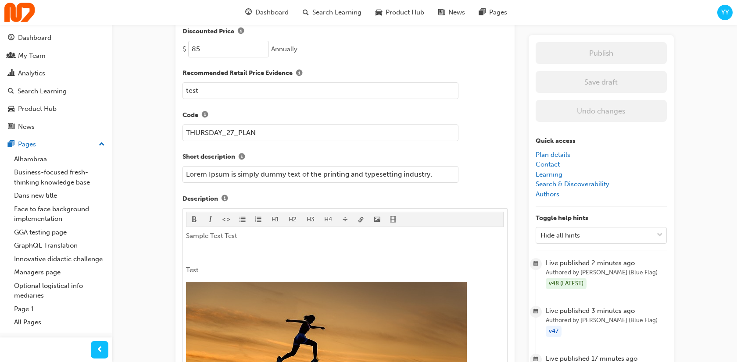
scroll to position [334, 0]
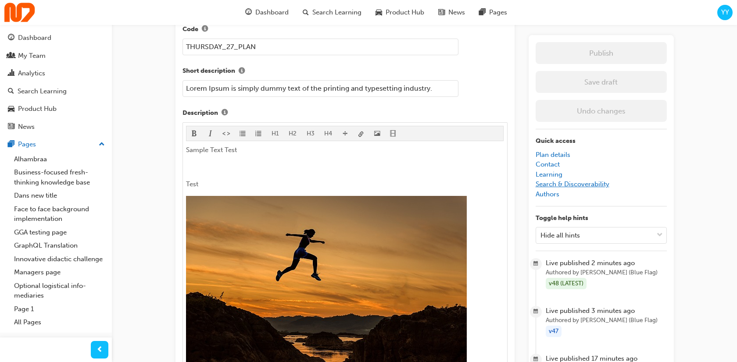
click at [582, 182] on link "Search & Discoverability" at bounding box center [573, 184] width 74 height 8
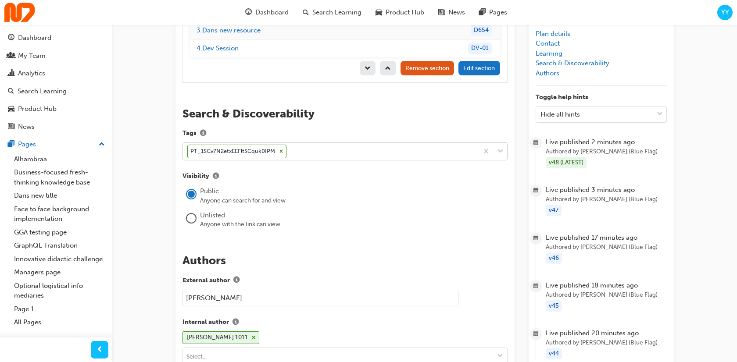
click at [279, 148] on icon at bounding box center [281, 151] width 6 height 6
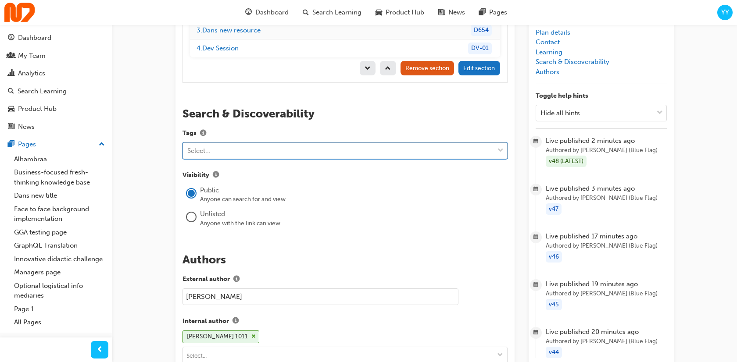
scroll to position [1410, 0]
click at [285, 144] on div "Select..." at bounding box center [338, 151] width 311 height 15
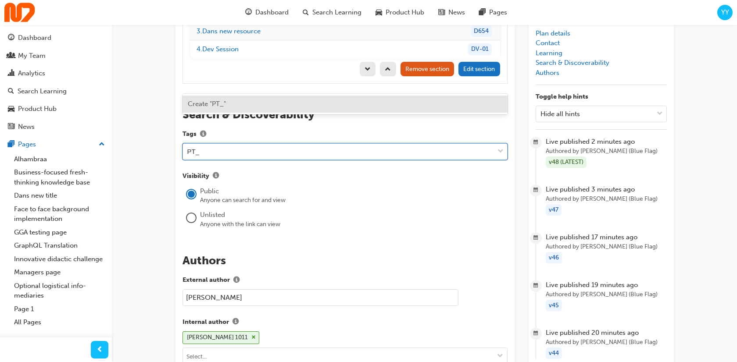
paste input "promo_1SCv8f2etxEEFltSZYTUcQwe"
type input "PT_1SCv8f2etxEEFltSZYTUcQwe"
click at [344, 105] on div "Create "PT_1SCv8f2etxEEFltSZYTUcQwe"" at bounding box center [344, 104] width 325 height 17
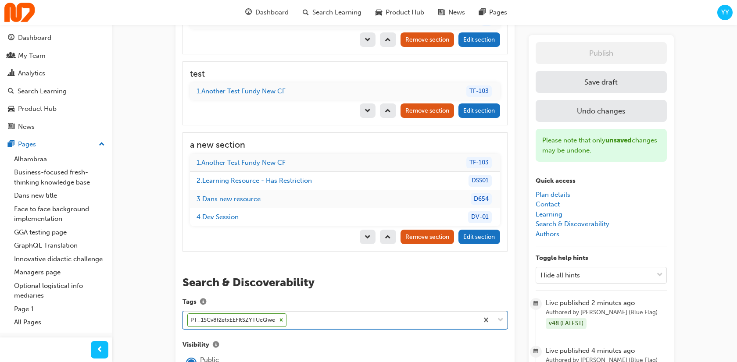
scroll to position [1199, 0]
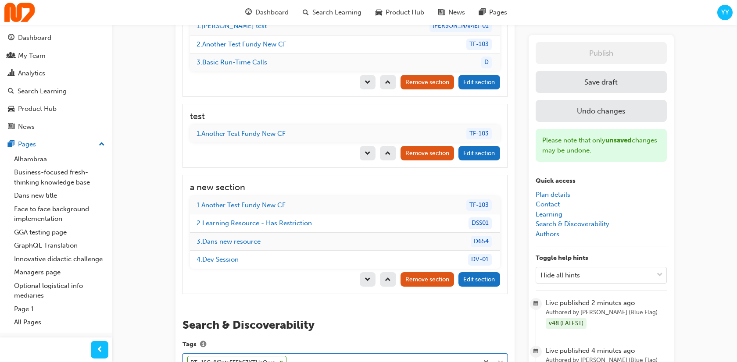
click at [599, 71] on button "Save draft" at bounding box center [601, 82] width 131 height 22
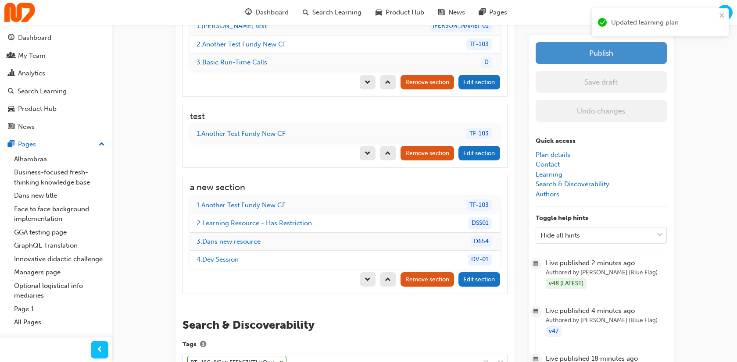
click at [600, 51] on button "Publish" at bounding box center [601, 53] width 131 height 22
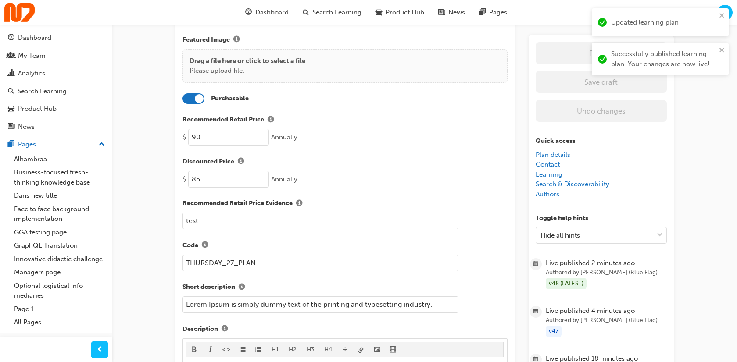
scroll to position [0, 0]
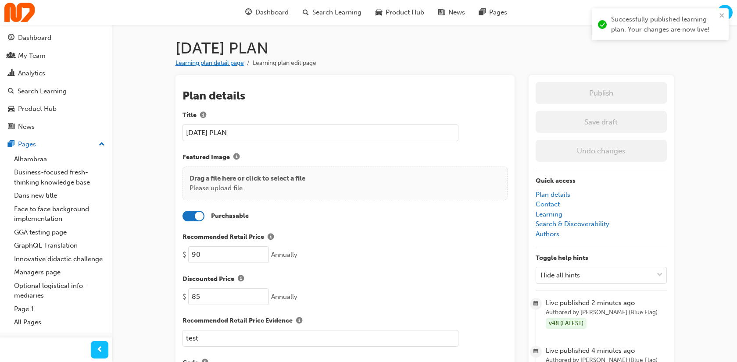
click at [230, 63] on link "Learning plan detail page" at bounding box center [209, 62] width 68 height 7
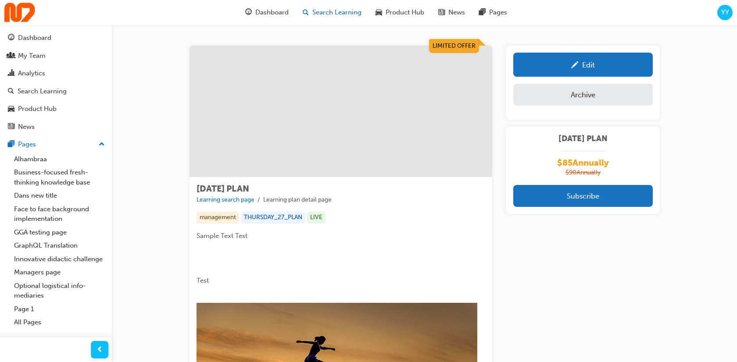
click at [341, 4] on div "Search Learning" at bounding box center [332, 13] width 73 height 18
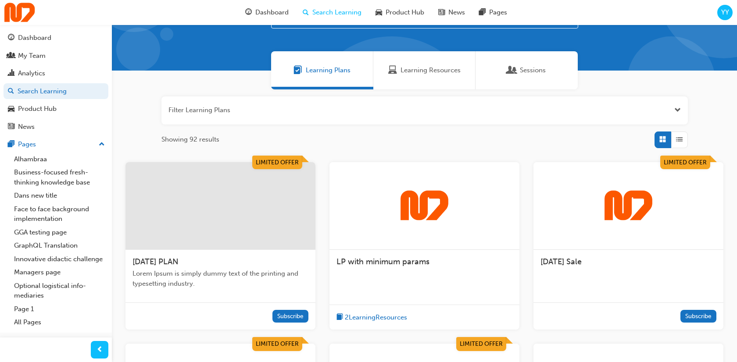
scroll to position [67, 0]
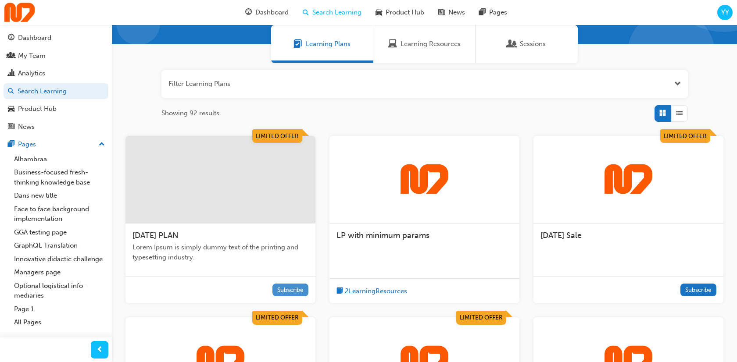
click at [291, 292] on button "Subscribe" at bounding box center [290, 290] width 36 height 13
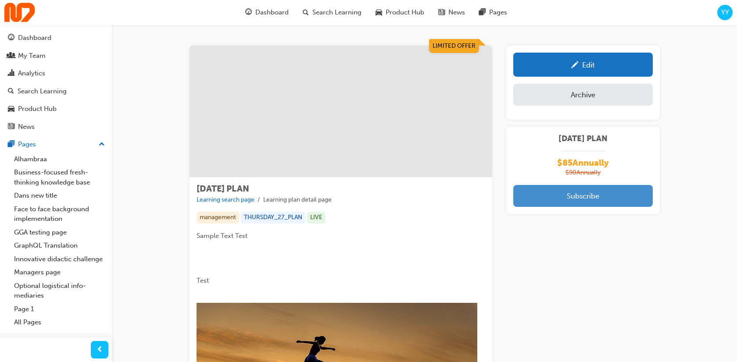
click at [592, 189] on button "Subscribe" at bounding box center [582, 196] width 139 height 22
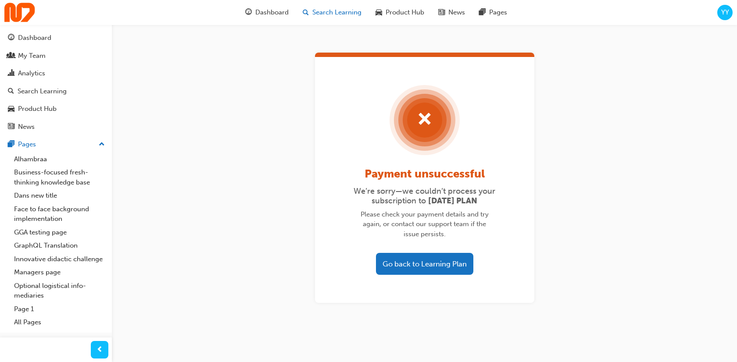
click at [328, 14] on span "Search Learning" at bounding box center [336, 12] width 49 height 10
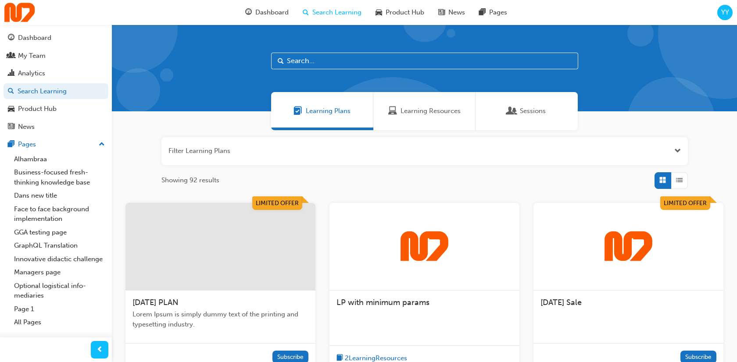
click at [226, 245] on div at bounding box center [220, 247] width 190 height 88
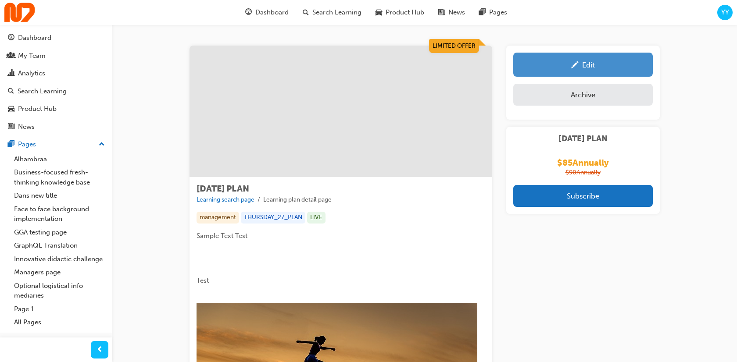
click at [582, 70] on link "Edit" at bounding box center [582, 65] width 139 height 24
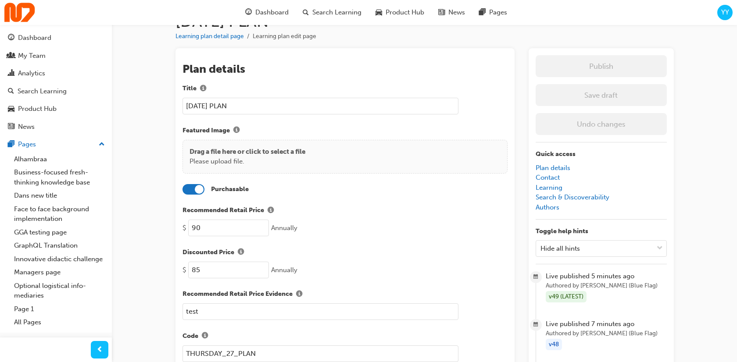
scroll to position [29, 0]
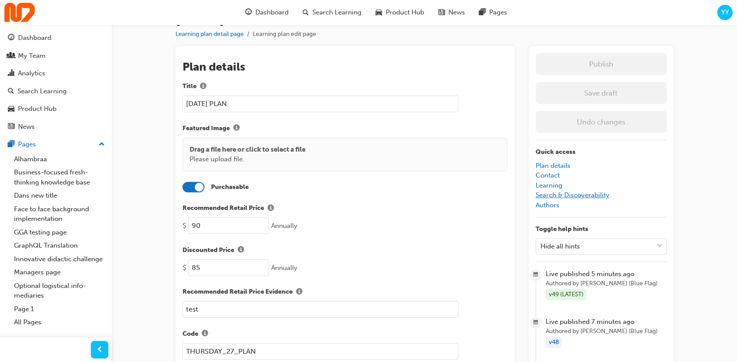
click at [571, 196] on link "Search & Discoverability" at bounding box center [573, 195] width 74 height 8
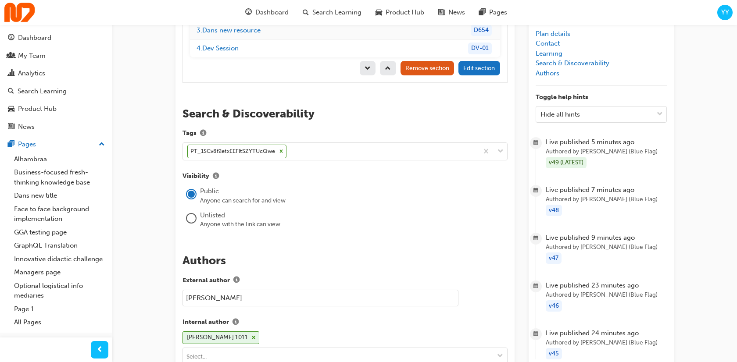
scroll to position [1407, 0]
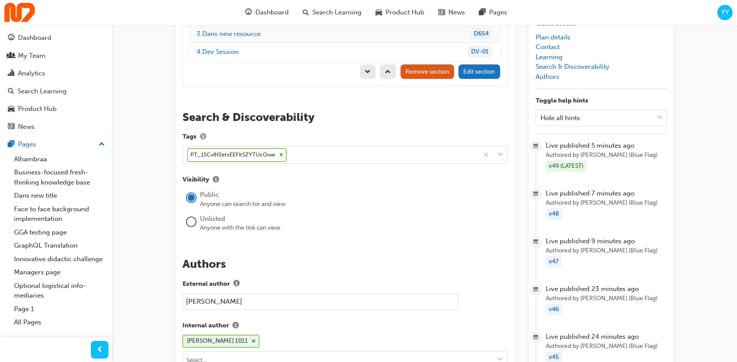
click at [203, 134] on span "info-icon" at bounding box center [203, 137] width 6 height 7
